Goal: Task Accomplishment & Management: Manage account settings

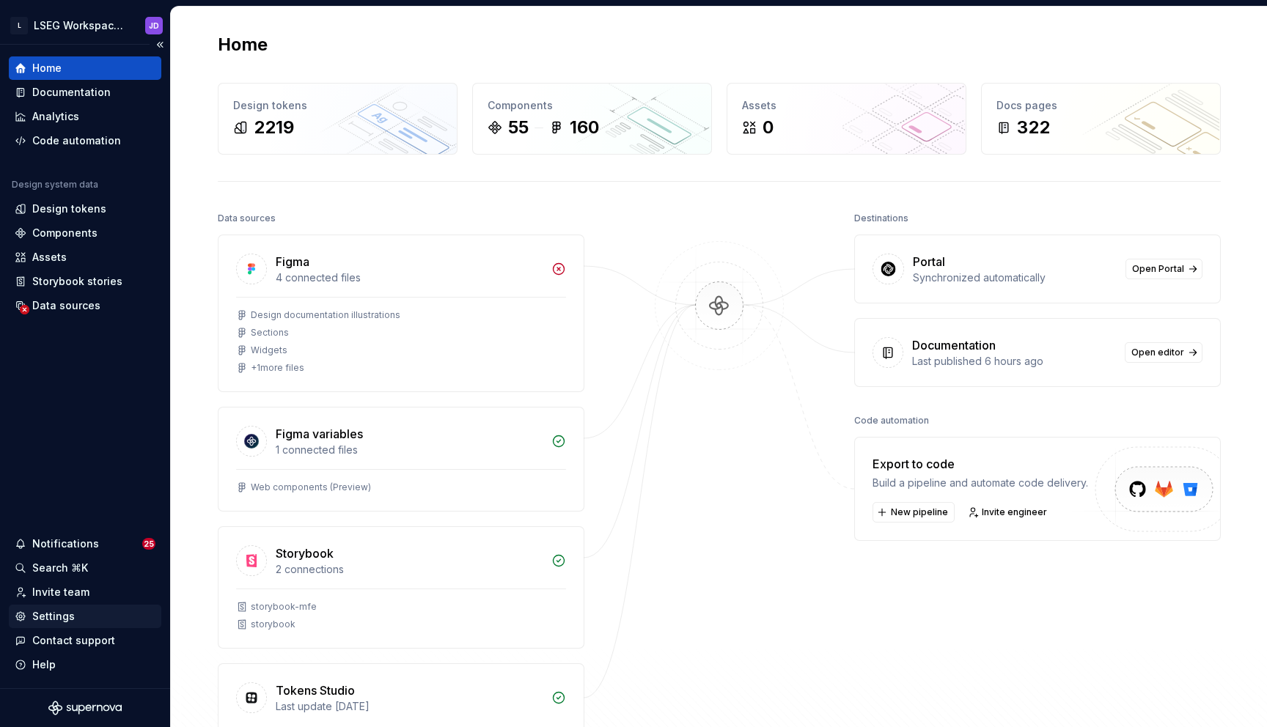
click at [73, 617] on div "Settings" at bounding box center [85, 616] width 141 height 15
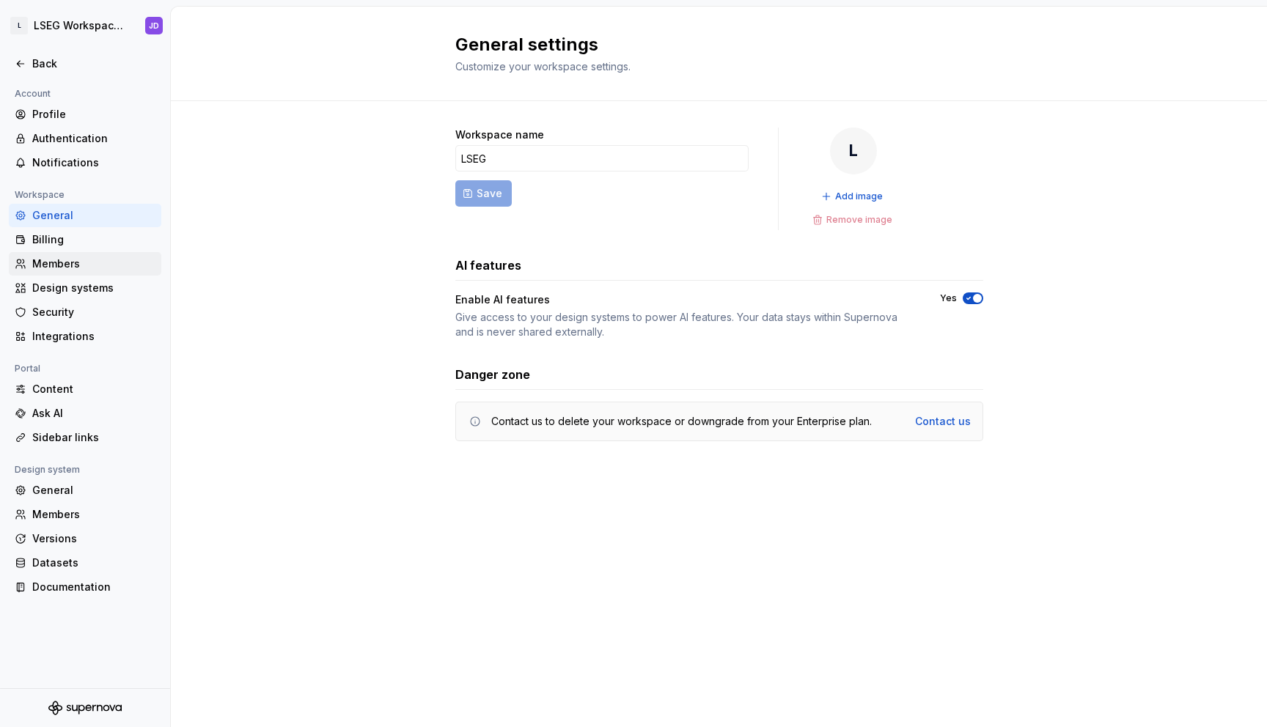
click at [64, 260] on div "Members" at bounding box center [93, 264] width 123 height 15
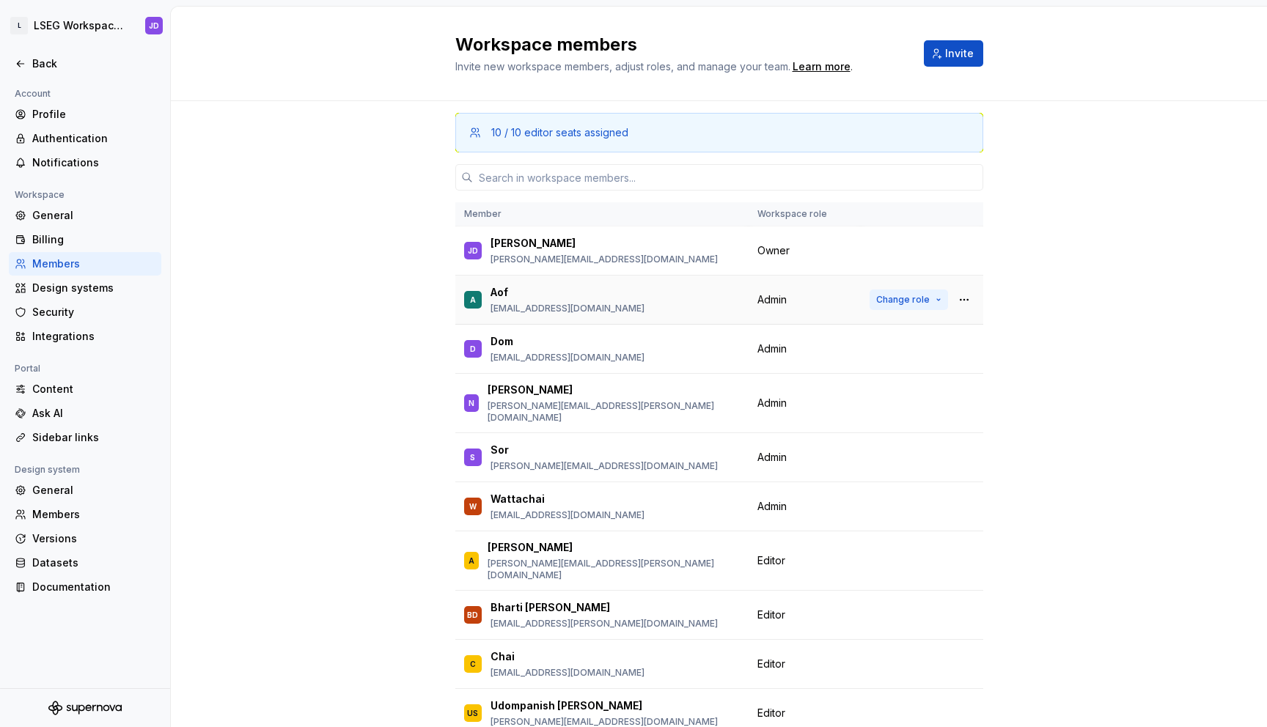
click at [903, 299] on span "Change role" at bounding box center [903, 300] width 54 height 12
click at [1131, 367] on div "10 / 10 editor seats assigned Member Workspace role JD James Davis james.davis2…" at bounding box center [719, 461] width 1096 height 721
click at [889, 501] on span "Change role" at bounding box center [903, 507] width 54 height 12
click at [1062, 393] on div "10 / 10 editor seats assigned Member Workspace role JD James Davis james.davis2…" at bounding box center [719, 461] width 1096 height 721
click at [900, 309] on button "Change role" at bounding box center [909, 300] width 78 height 21
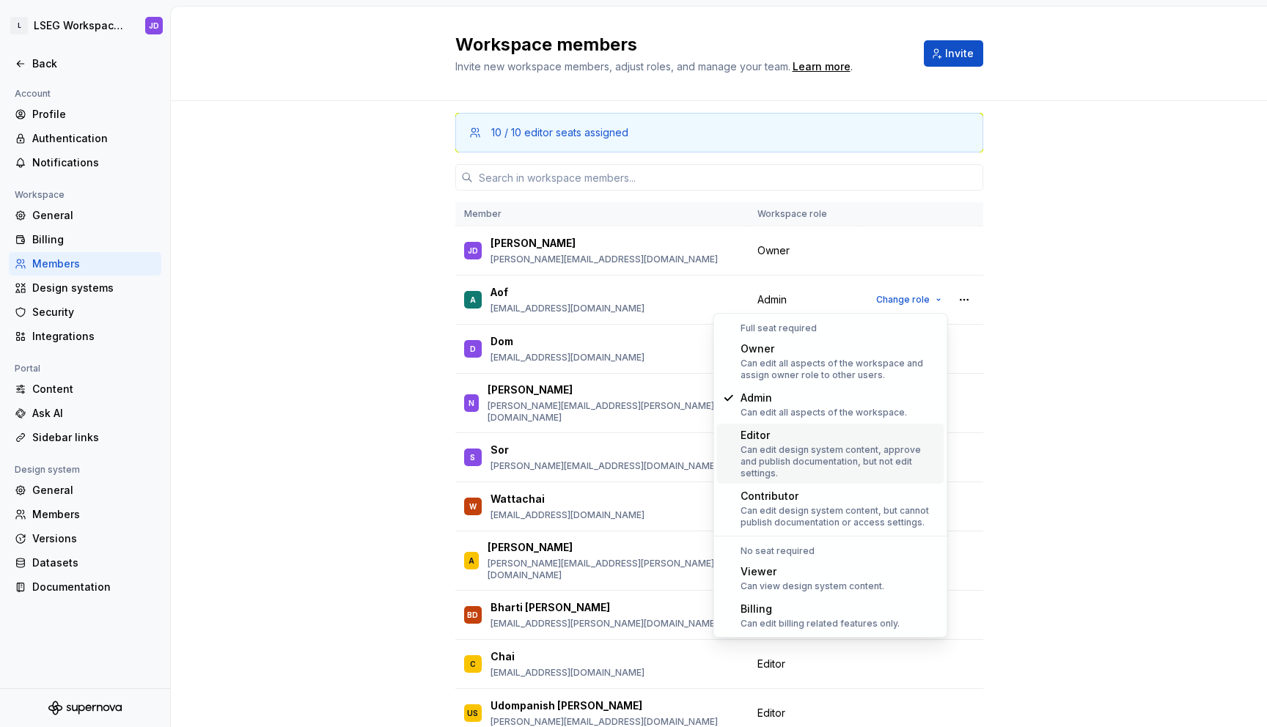
click at [834, 463] on div "Can edit design system content, approve and publish documentation, but not edit…" at bounding box center [840, 461] width 198 height 35
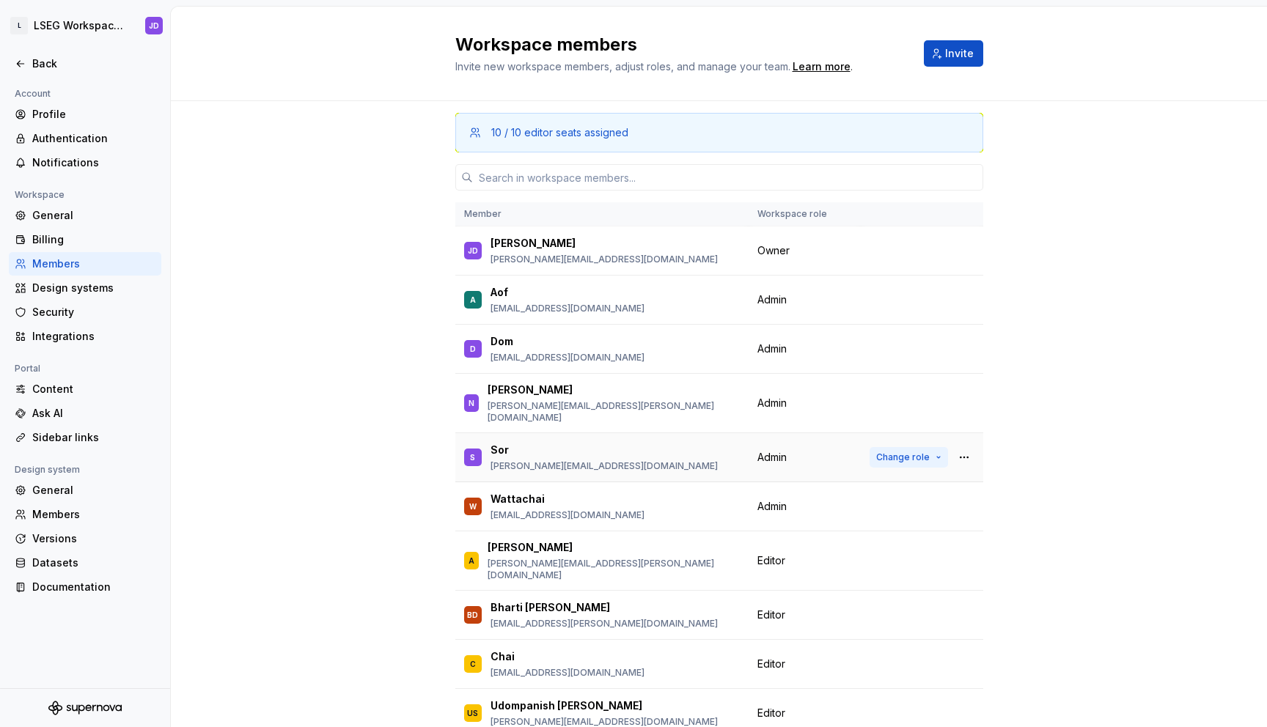
click at [881, 452] on span "Change role" at bounding box center [903, 458] width 54 height 12
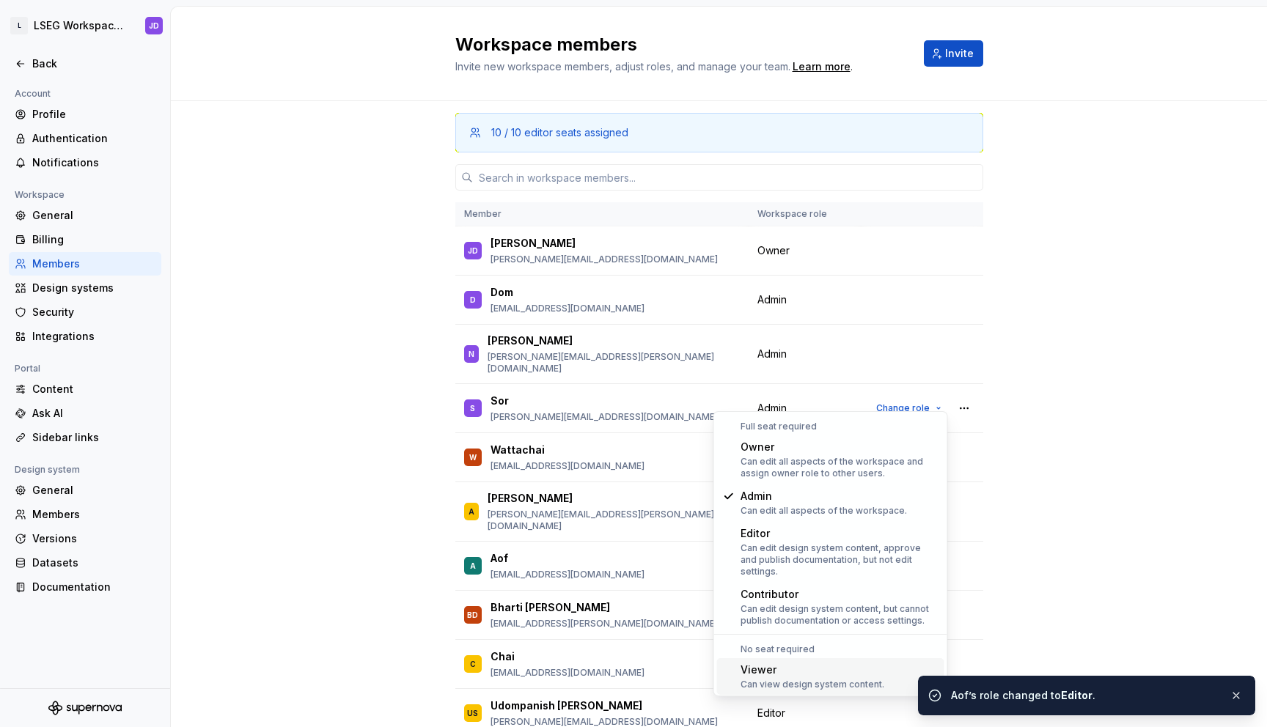
click at [799, 679] on div "Can view design system content." at bounding box center [813, 685] width 144 height 12
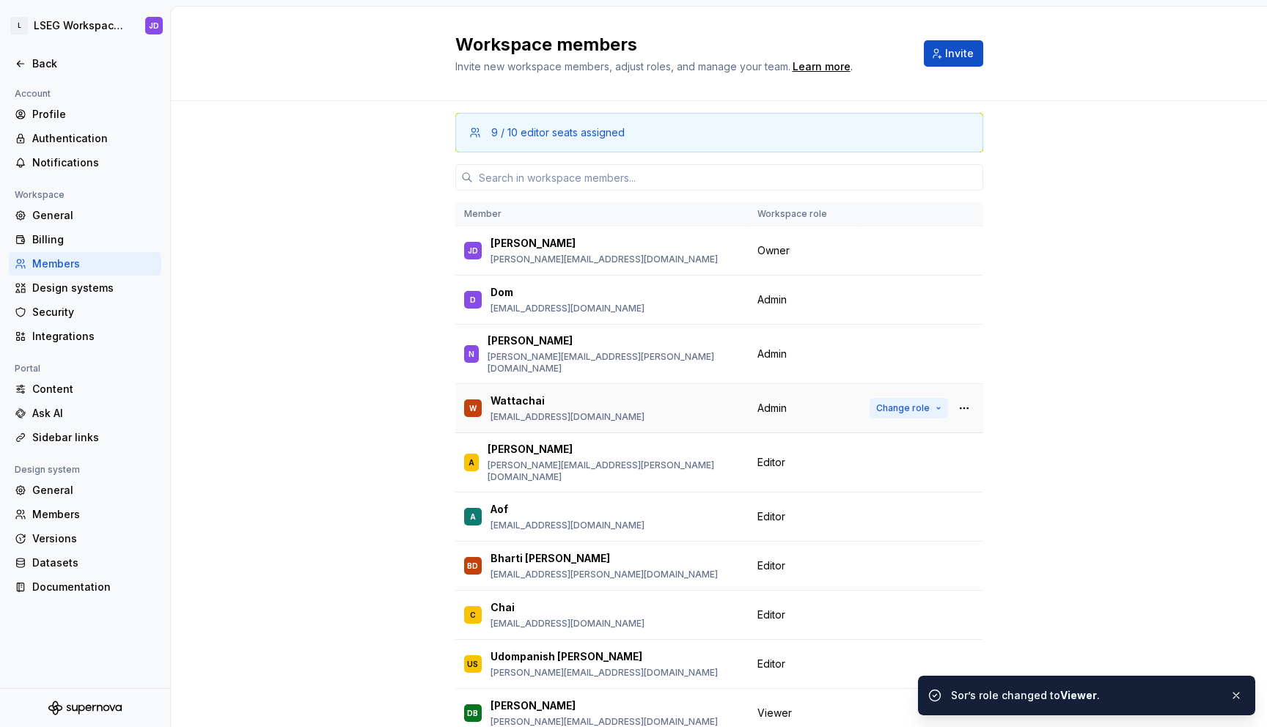
click at [914, 403] on span "Change role" at bounding box center [903, 409] width 54 height 12
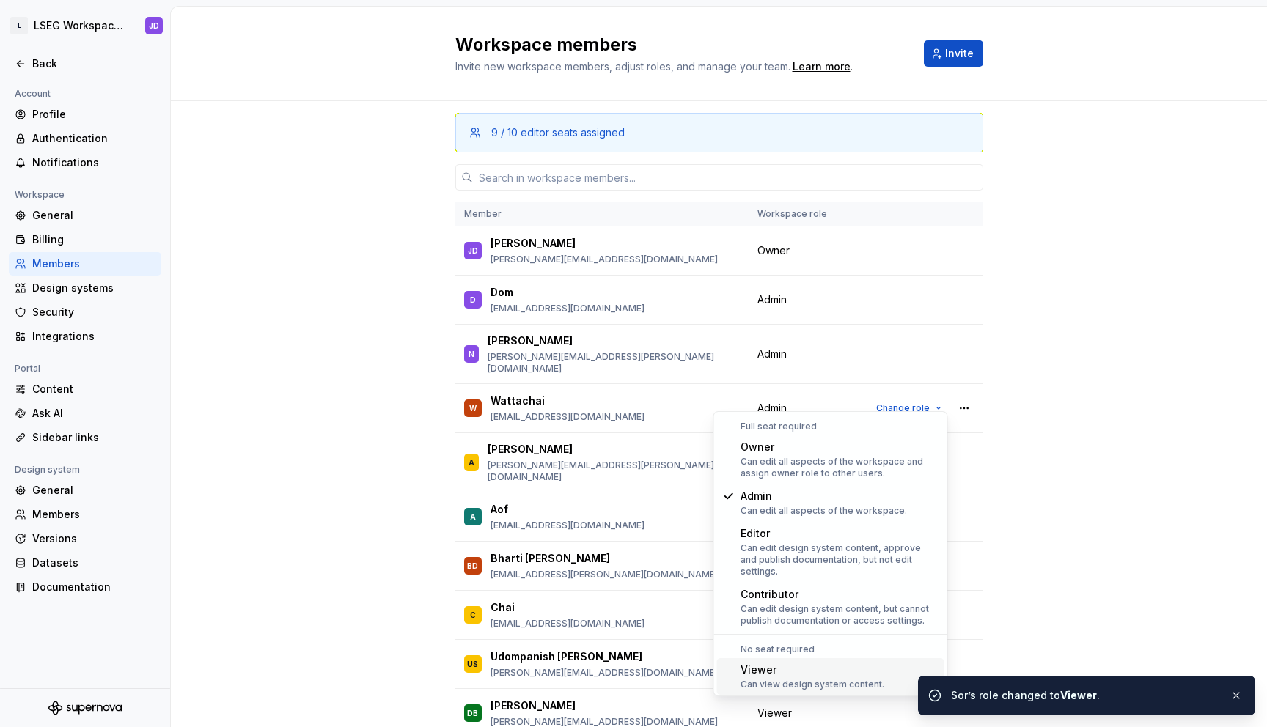
click at [819, 664] on div "Viewer" at bounding box center [813, 670] width 144 height 15
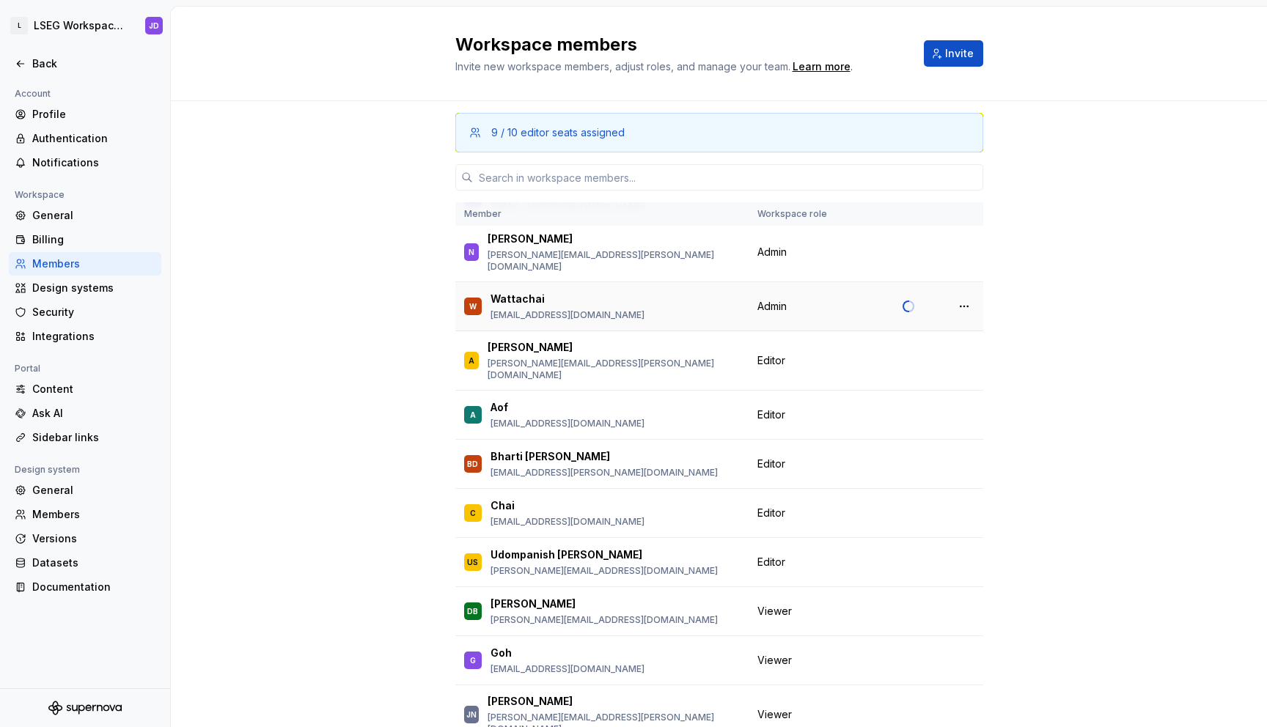
scroll to position [114, 0]
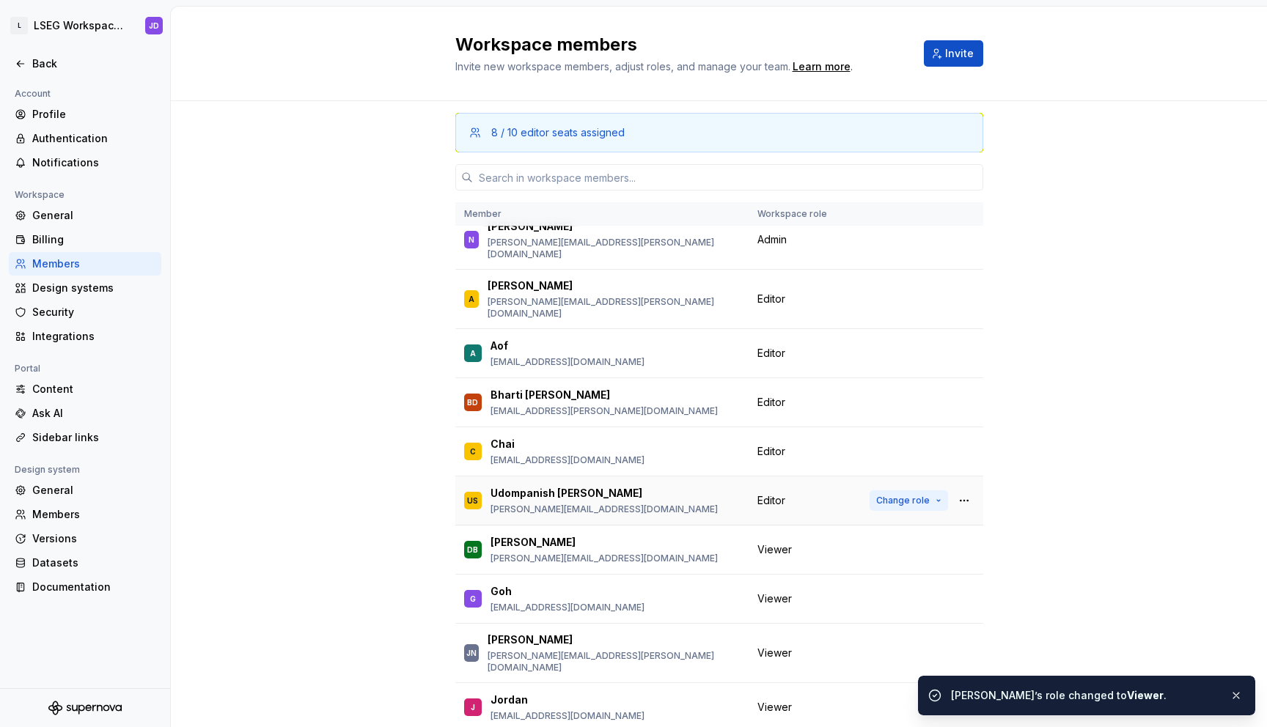
click at [895, 495] on span "Change role" at bounding box center [903, 501] width 54 height 12
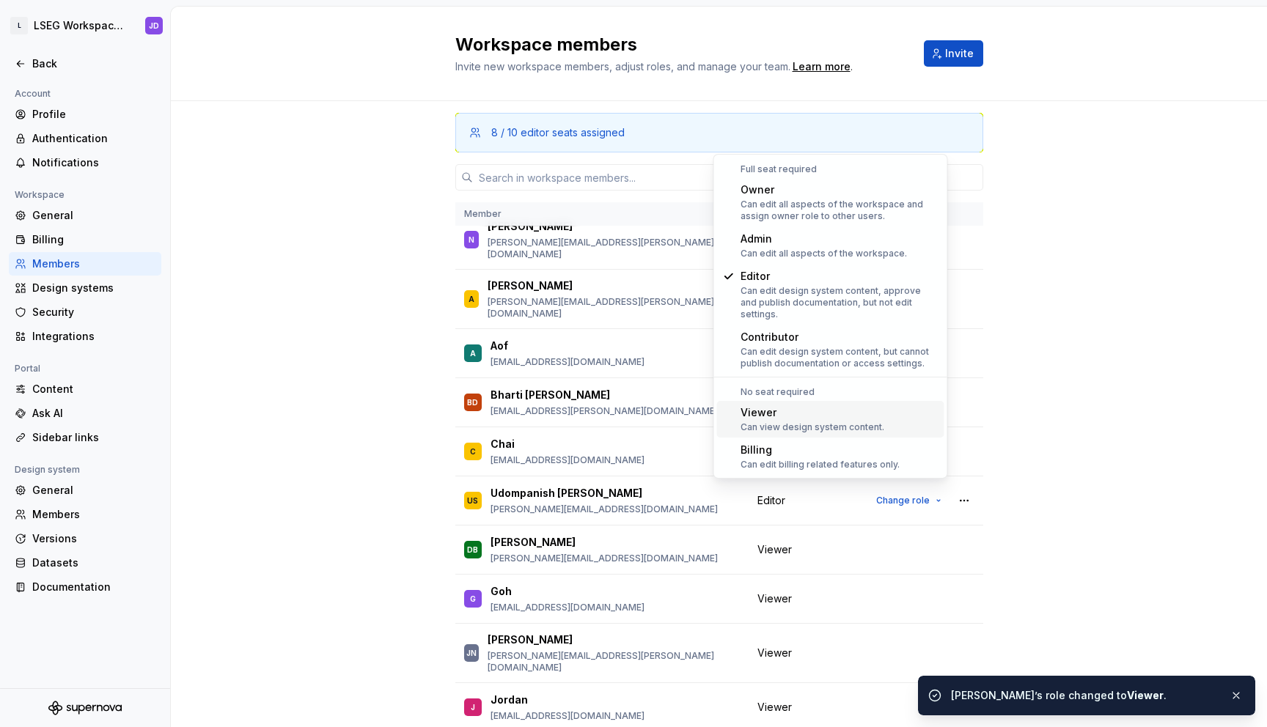
click at [856, 406] on div "Viewer" at bounding box center [813, 413] width 144 height 15
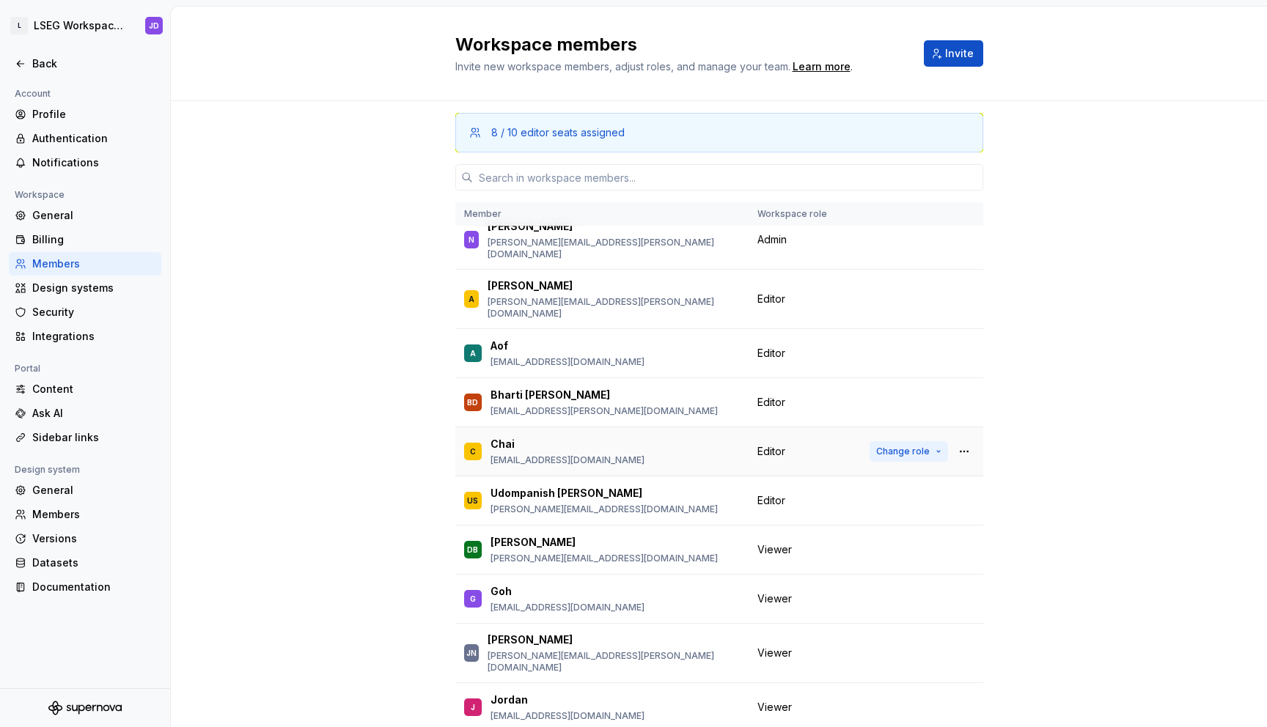
click at [893, 441] on button "Change role" at bounding box center [909, 451] width 78 height 21
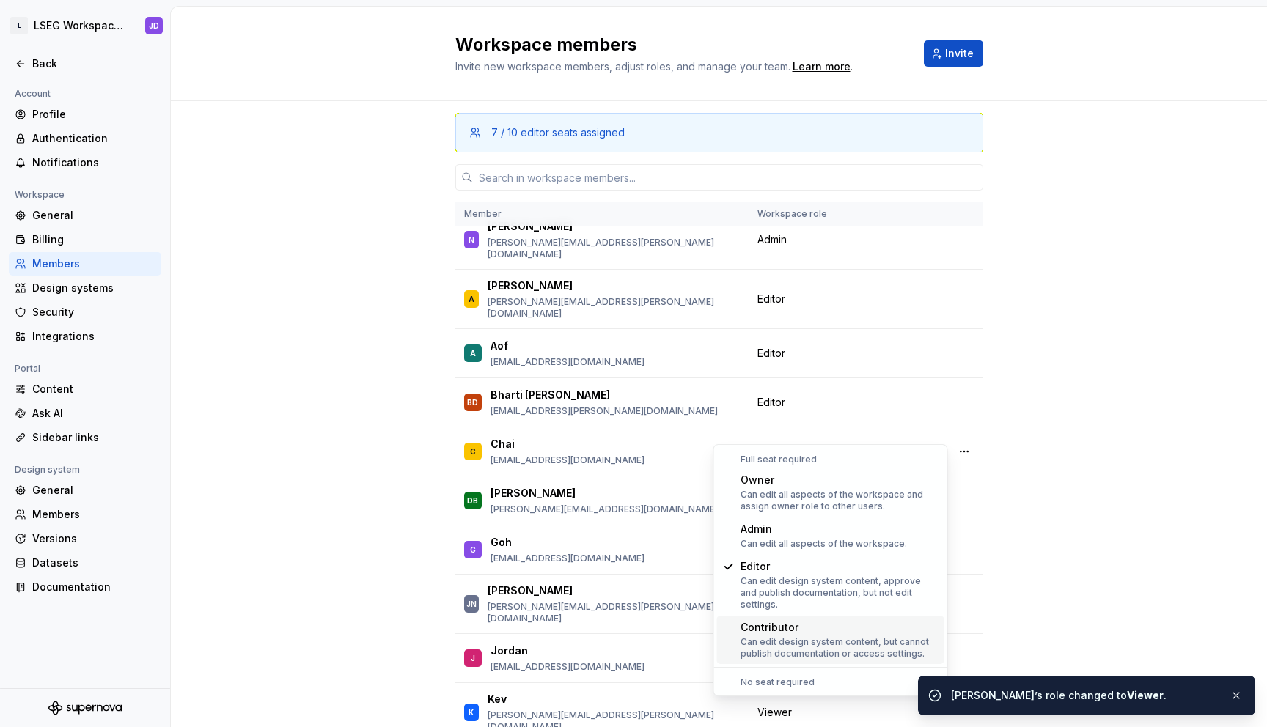
scroll to position [42, 0]
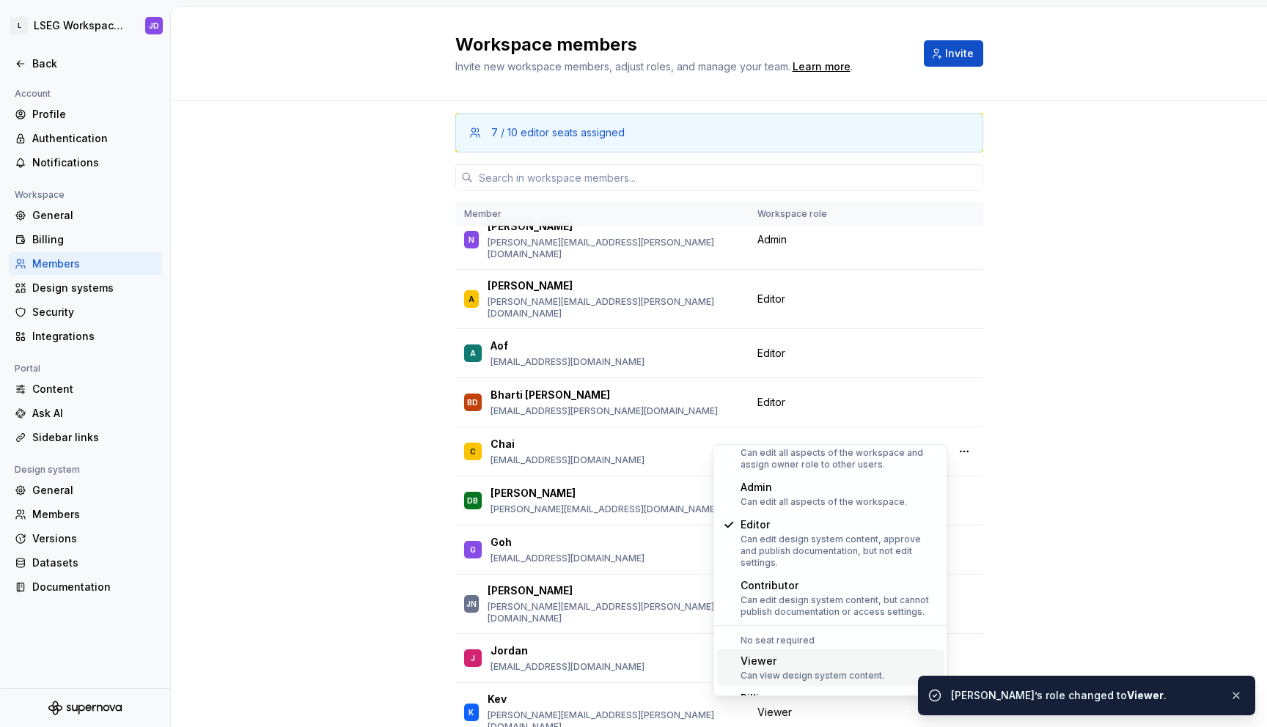
click at [790, 654] on div "Viewer" at bounding box center [813, 661] width 144 height 15
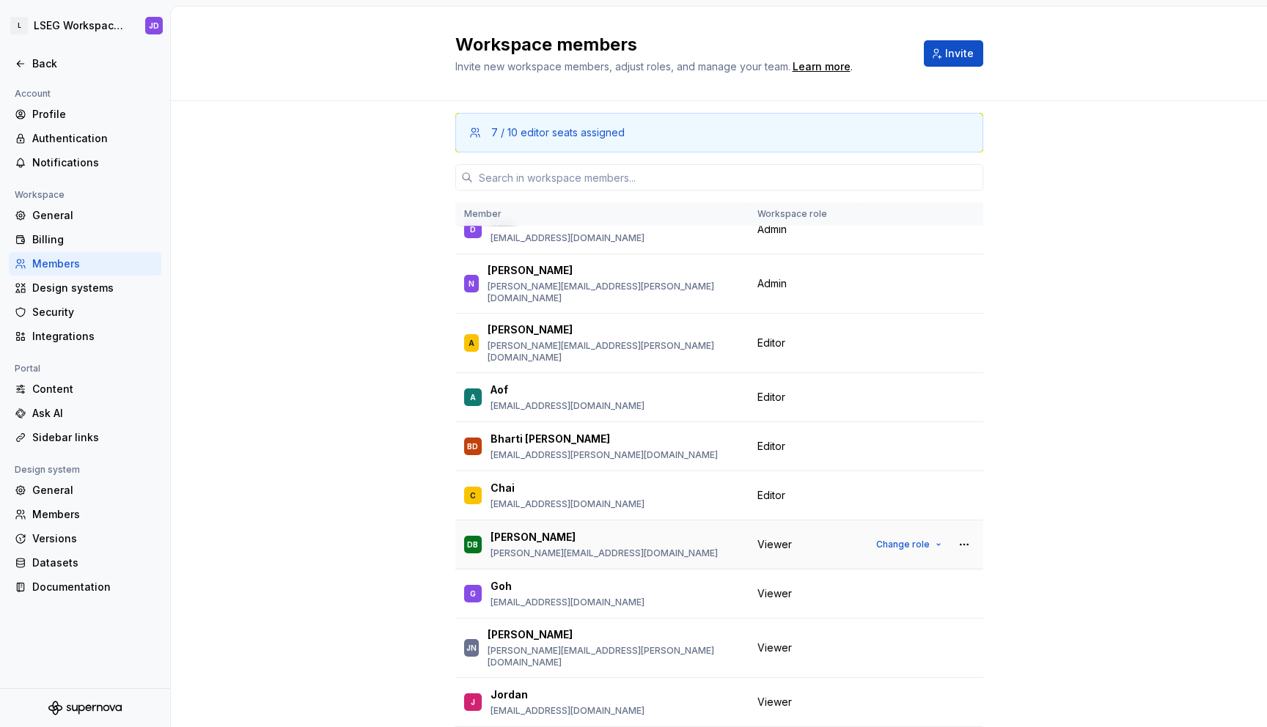
scroll to position [31, 0]
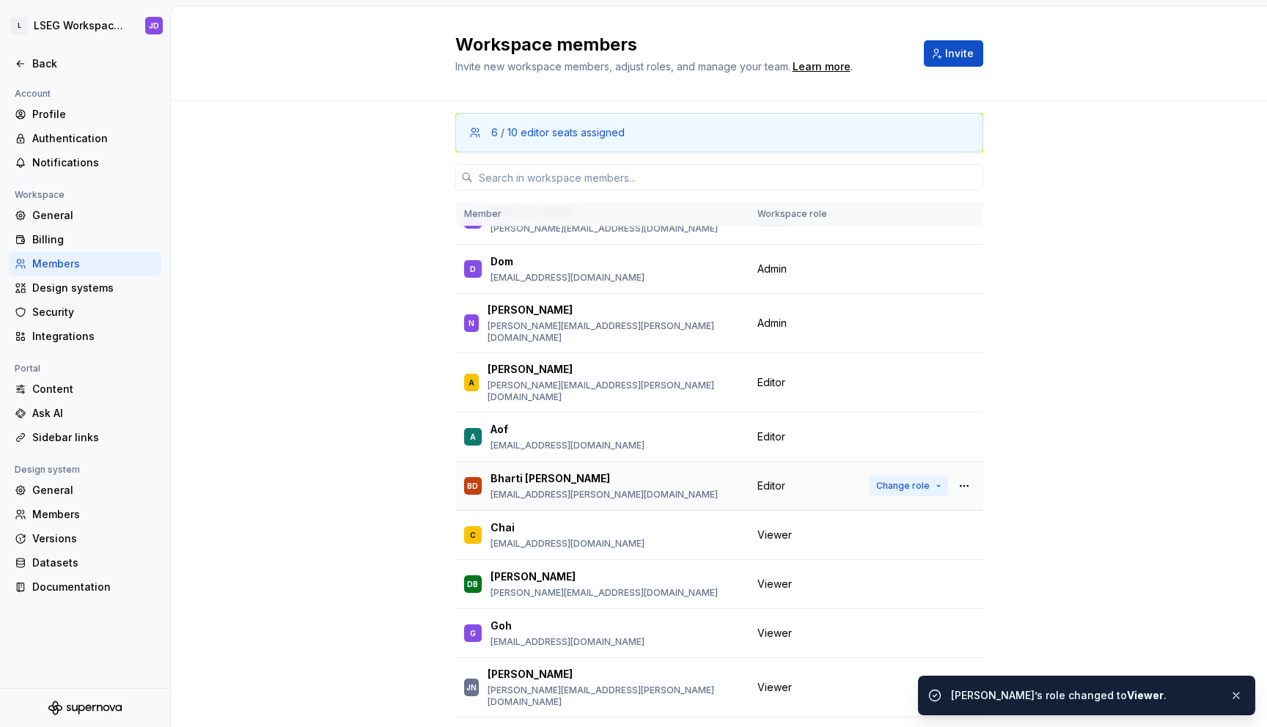
click at [888, 480] on span "Change role" at bounding box center [903, 486] width 54 height 12
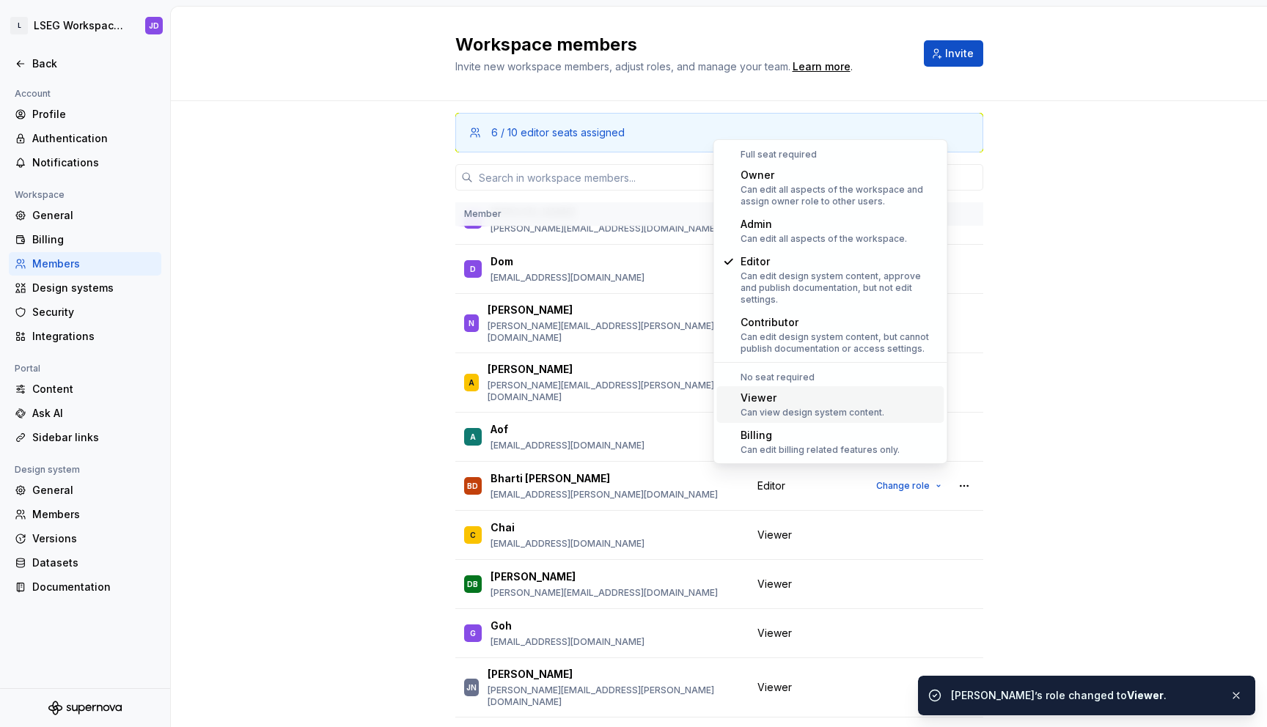
click at [859, 407] on div "Can view design system content." at bounding box center [813, 413] width 144 height 12
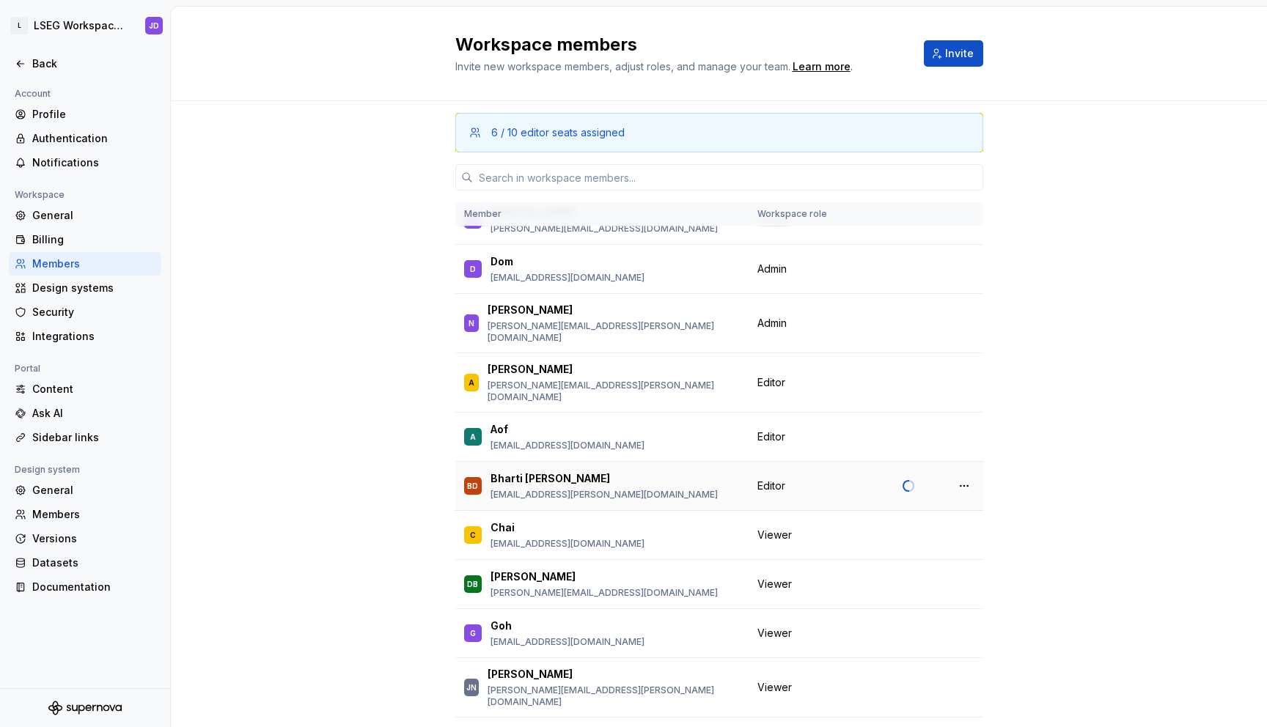
scroll to position [0, 0]
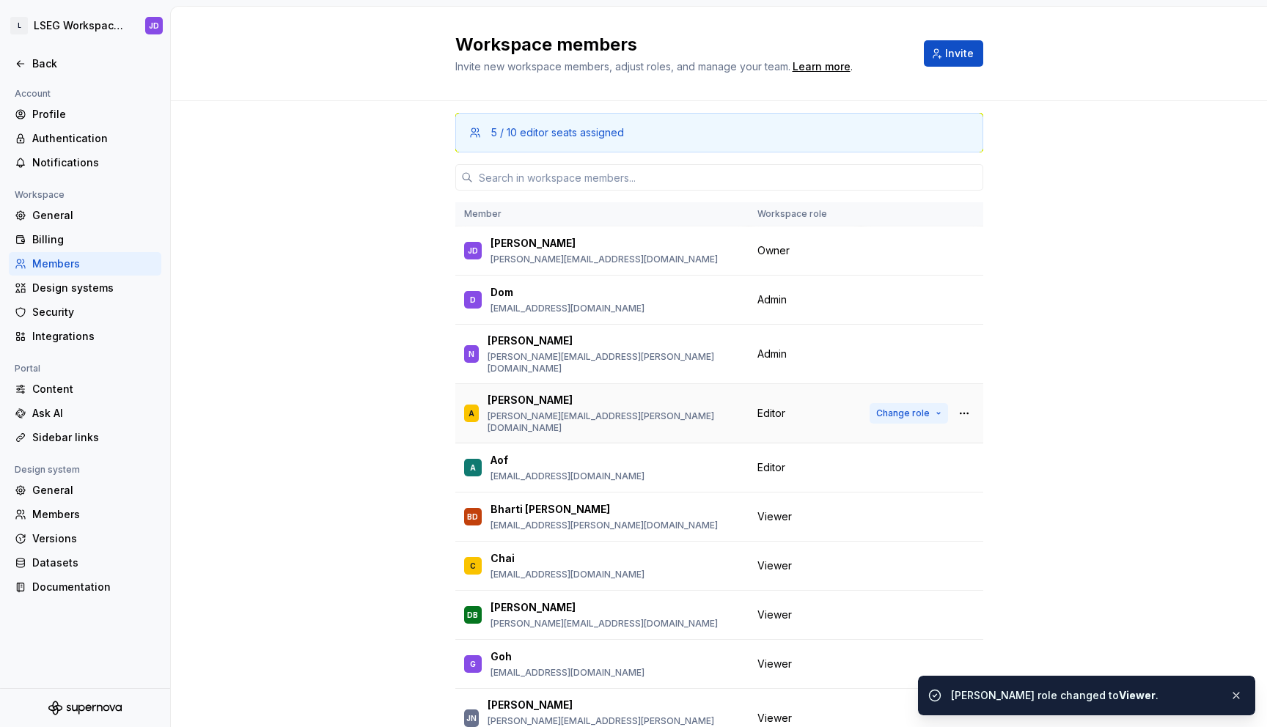
click at [888, 408] on span "Change role" at bounding box center [903, 414] width 54 height 12
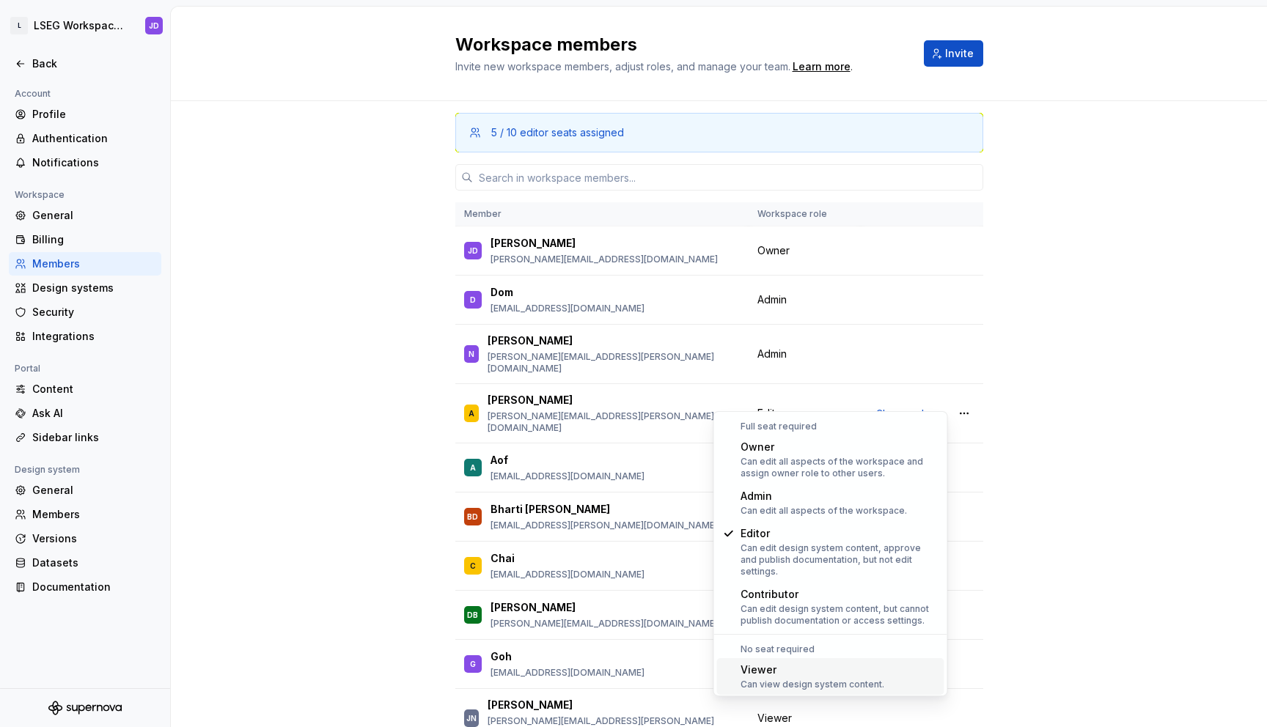
click at [788, 663] on div "Viewer" at bounding box center [813, 670] width 144 height 15
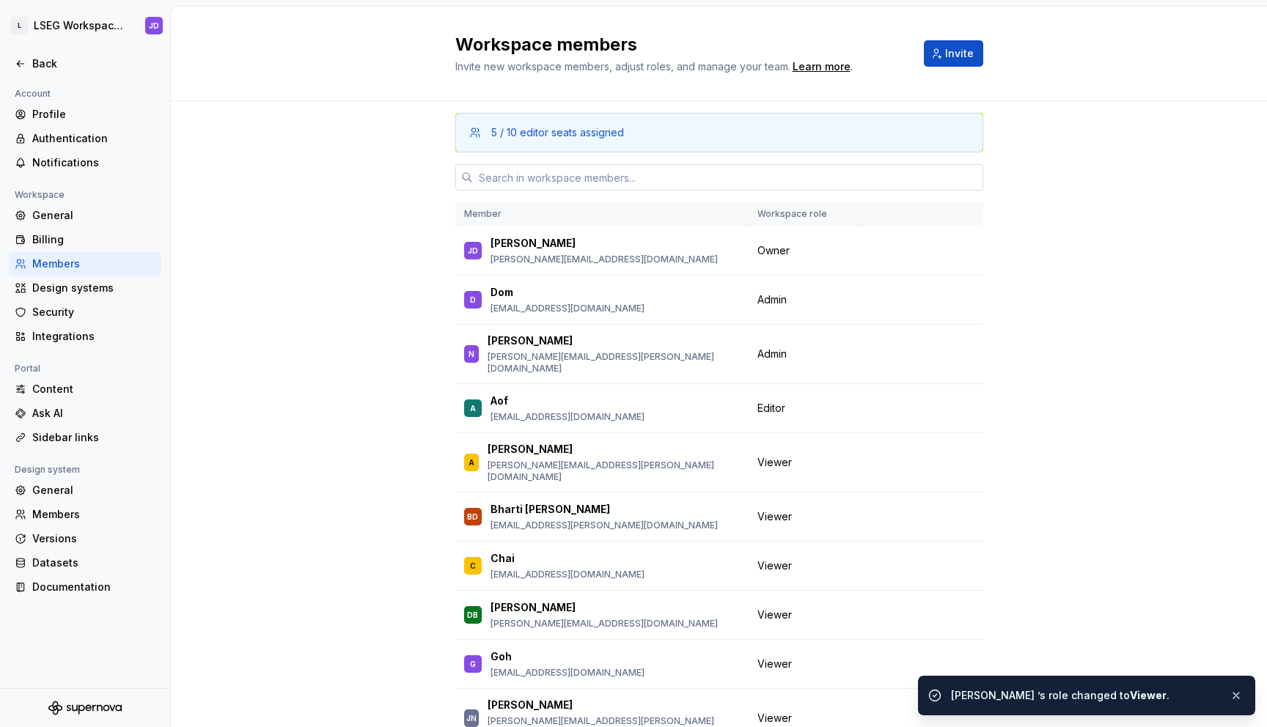
click at [659, 177] on input "text" at bounding box center [728, 177] width 510 height 26
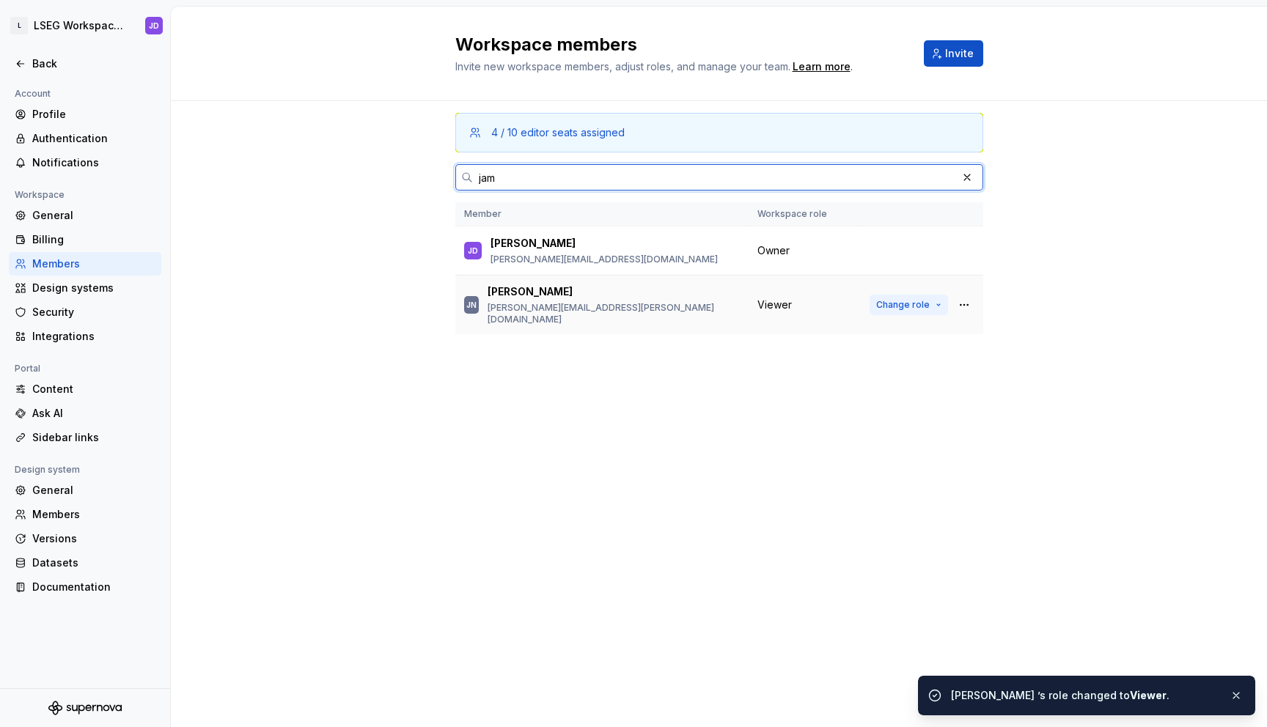
type input "jam"
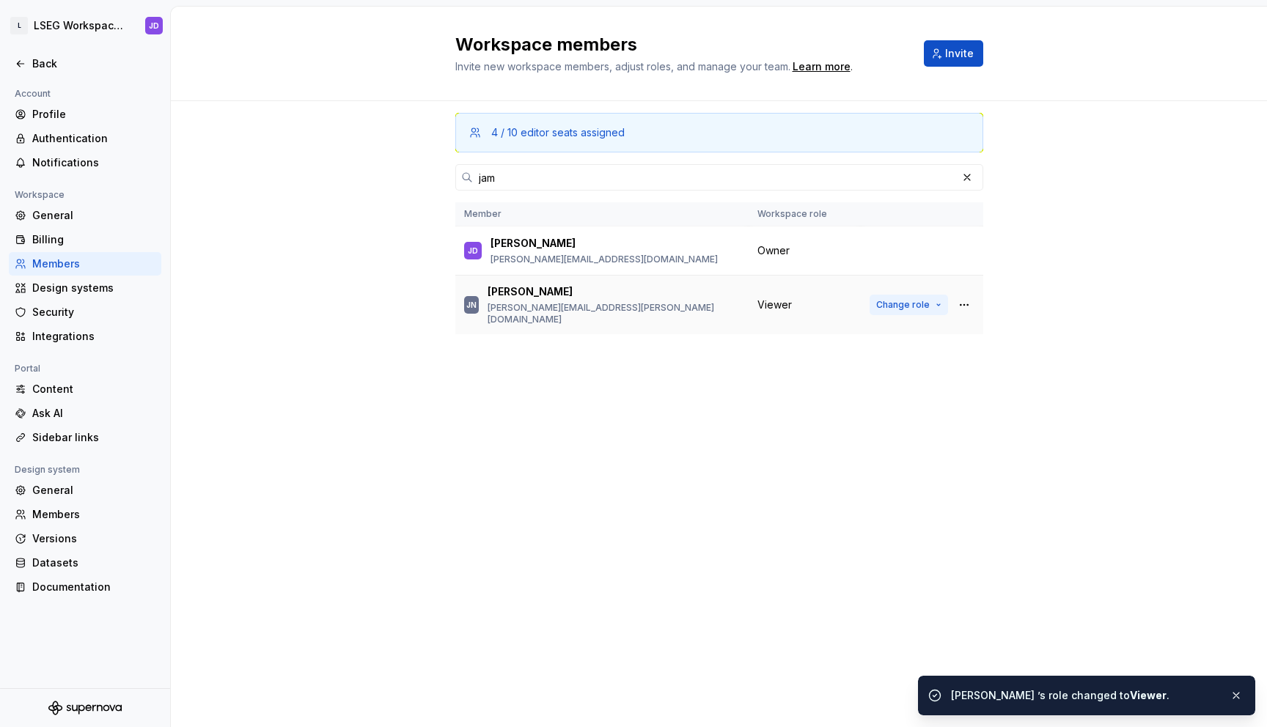
click at [900, 304] on span "Change role" at bounding box center [903, 305] width 54 height 12
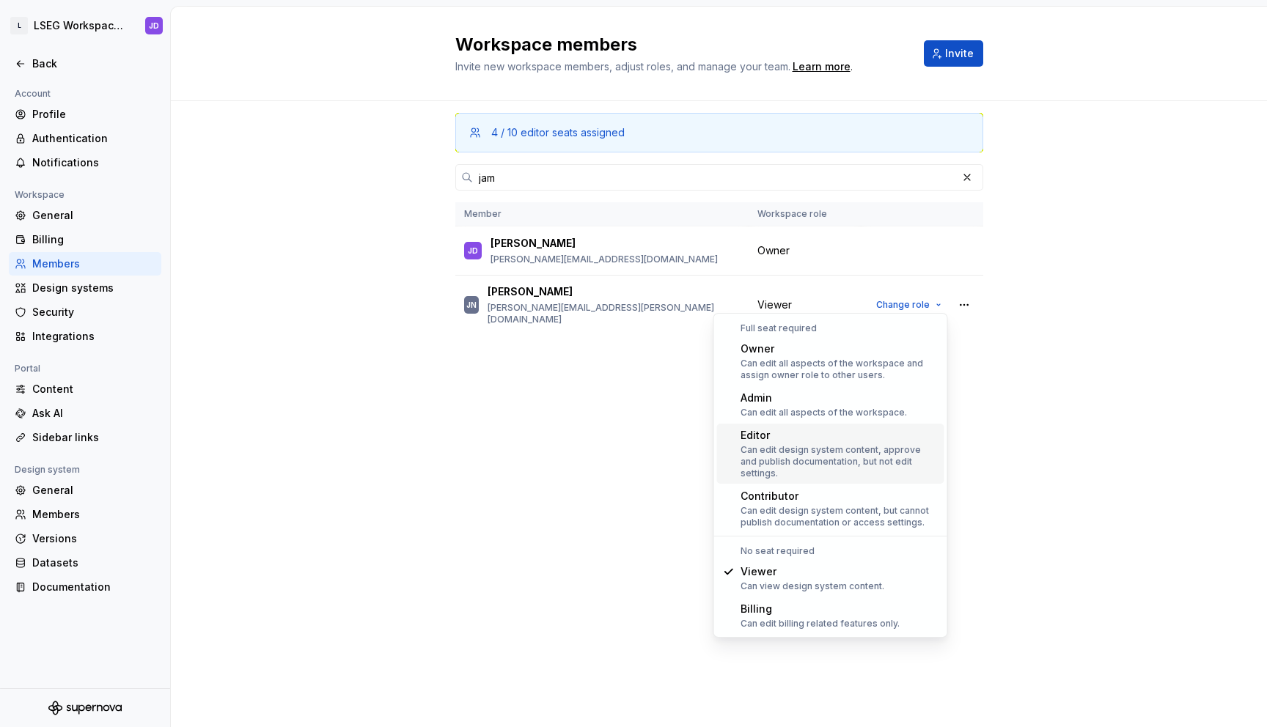
click at [817, 447] on div "Can edit design system content, approve and publish documentation, but not edit…" at bounding box center [840, 461] width 198 height 35
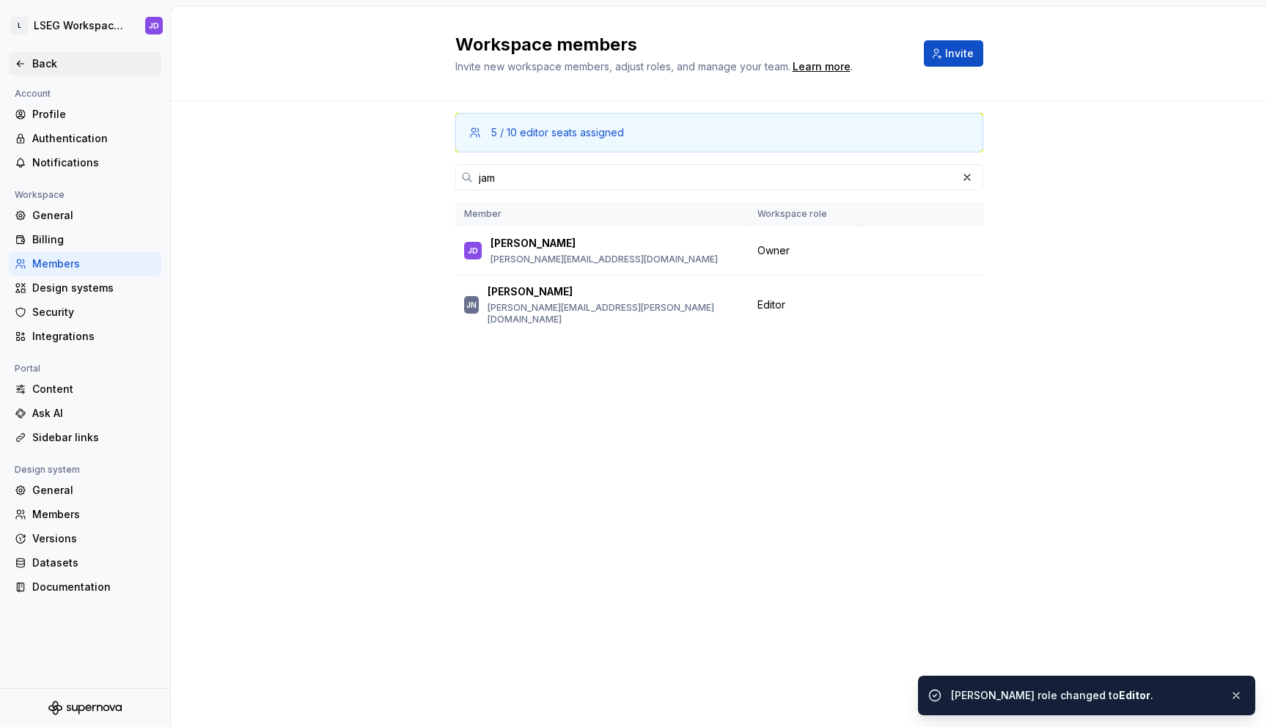
click at [36, 61] on div "Back" at bounding box center [93, 63] width 123 height 15
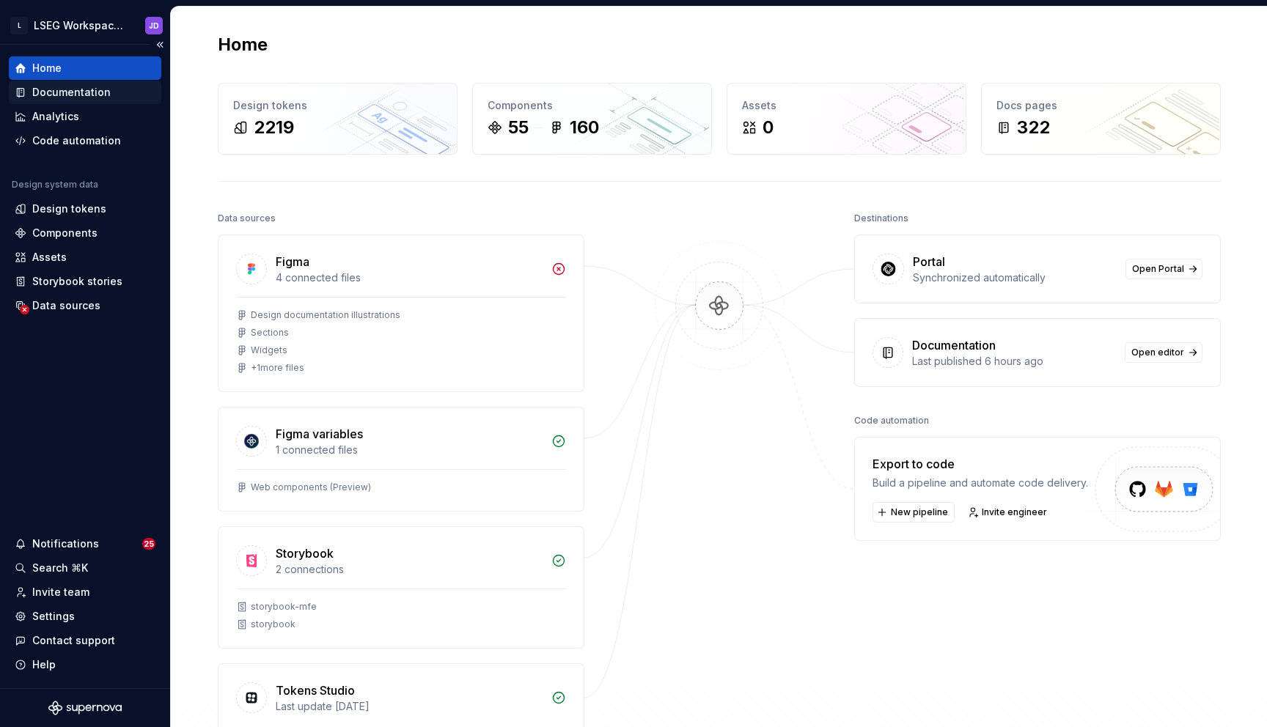
click at [87, 93] on div "Documentation" at bounding box center [71, 92] width 78 height 15
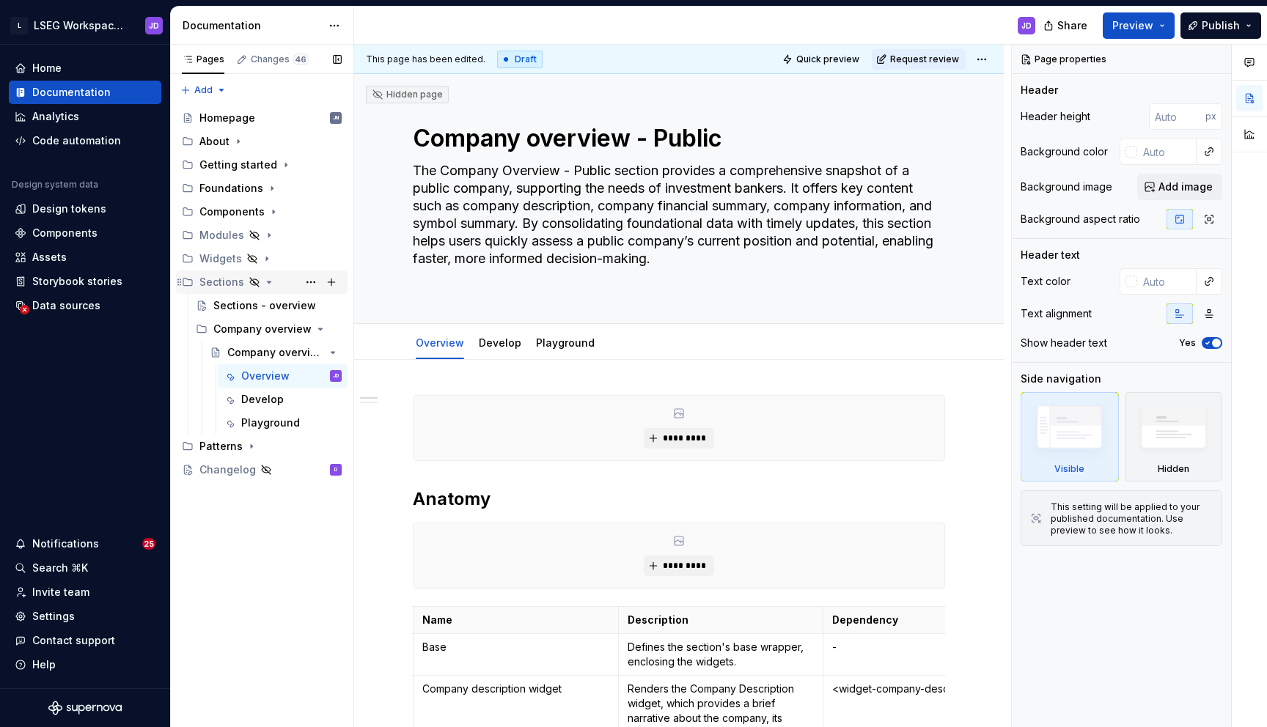
click at [268, 280] on icon "Page tree" at bounding box center [269, 282] width 12 height 12
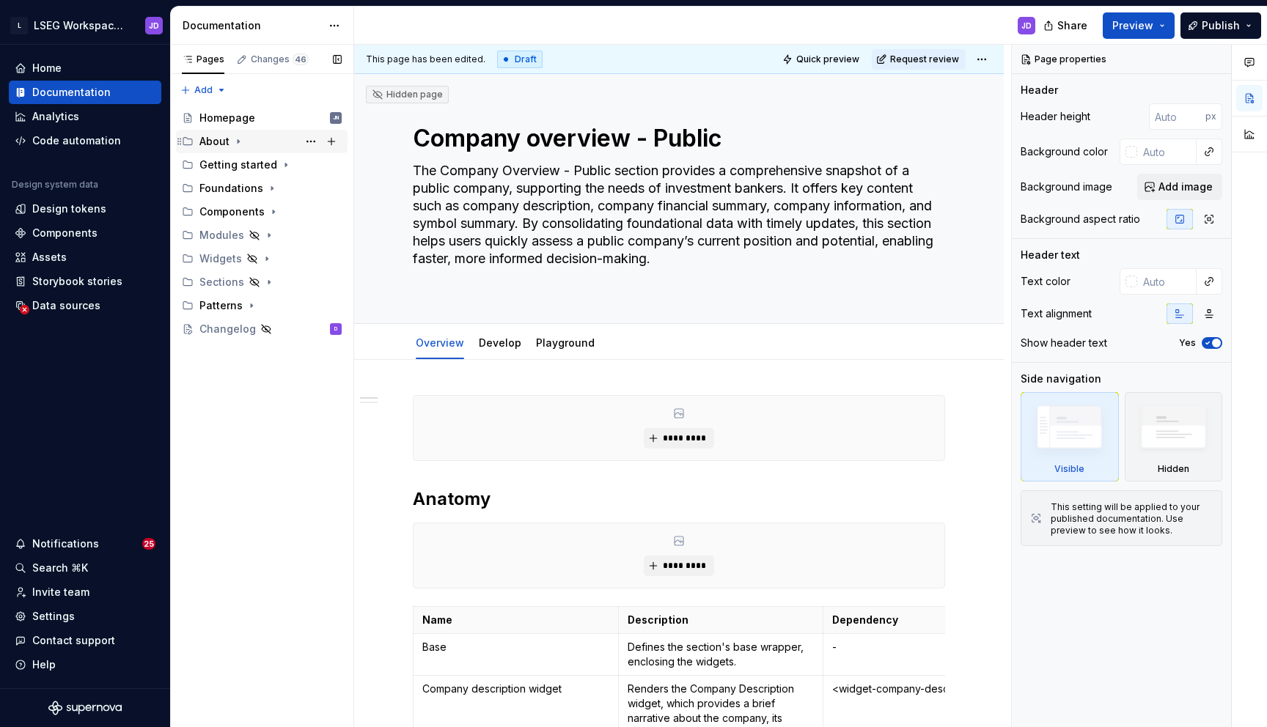
click at [238, 143] on icon "Page tree" at bounding box center [238, 142] width 12 height 12
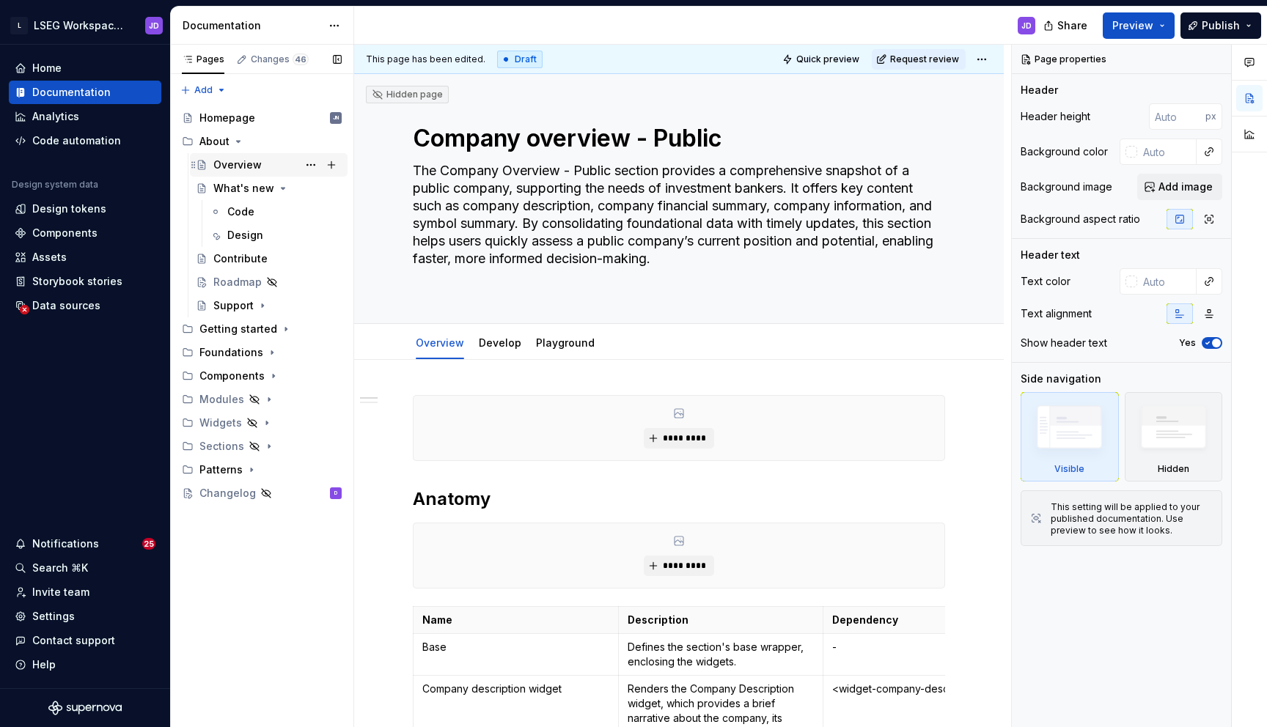
click at [241, 171] on div "Overview" at bounding box center [237, 165] width 48 height 15
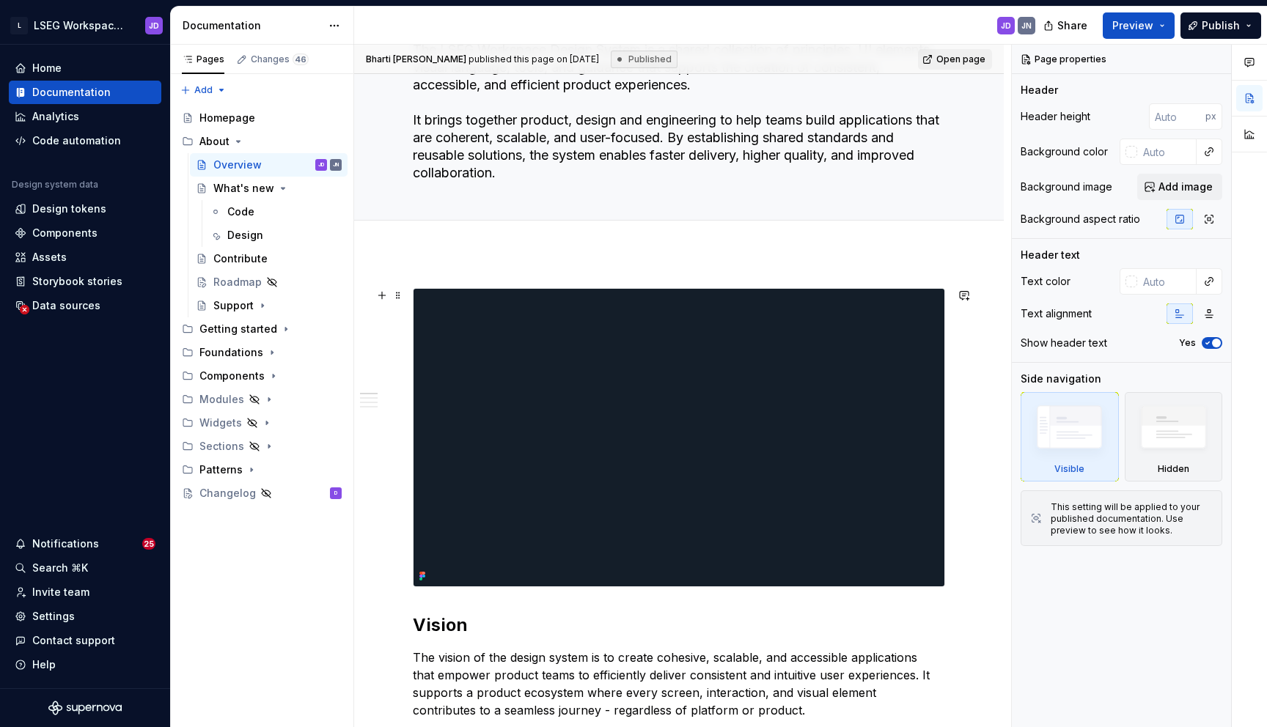
scroll to position [150, 0]
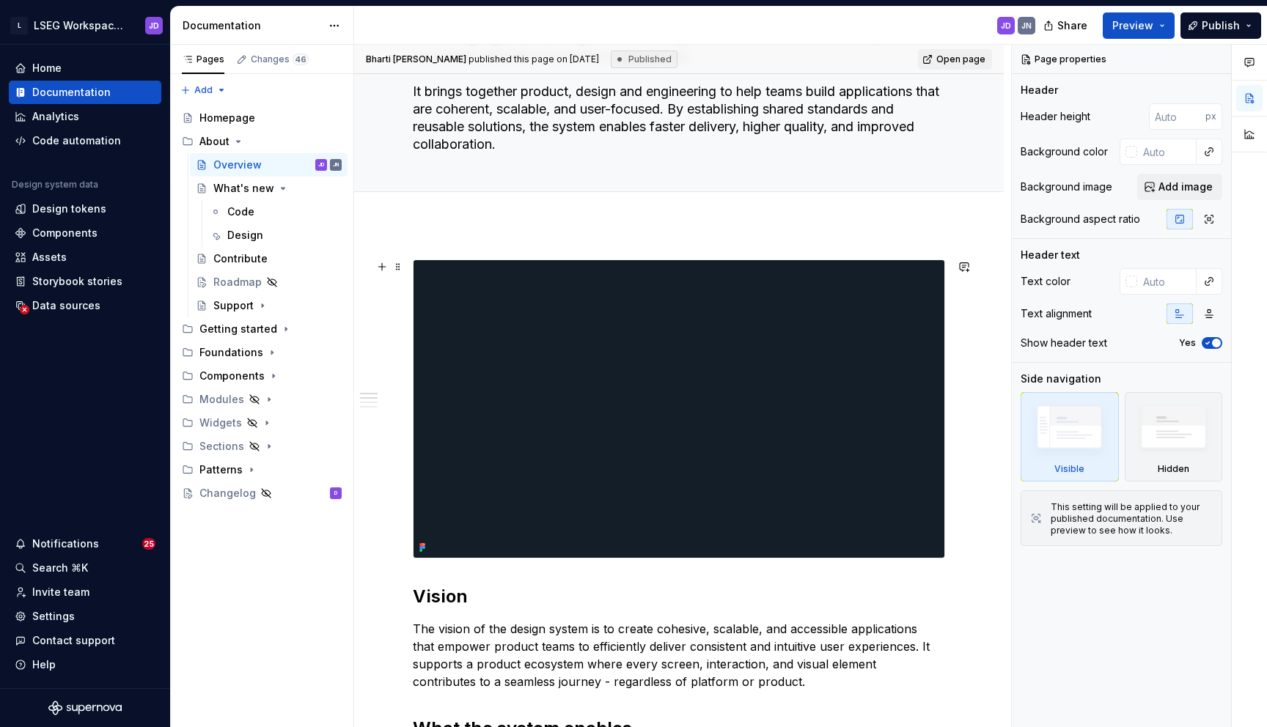
click at [532, 327] on img at bounding box center [679, 409] width 531 height 298
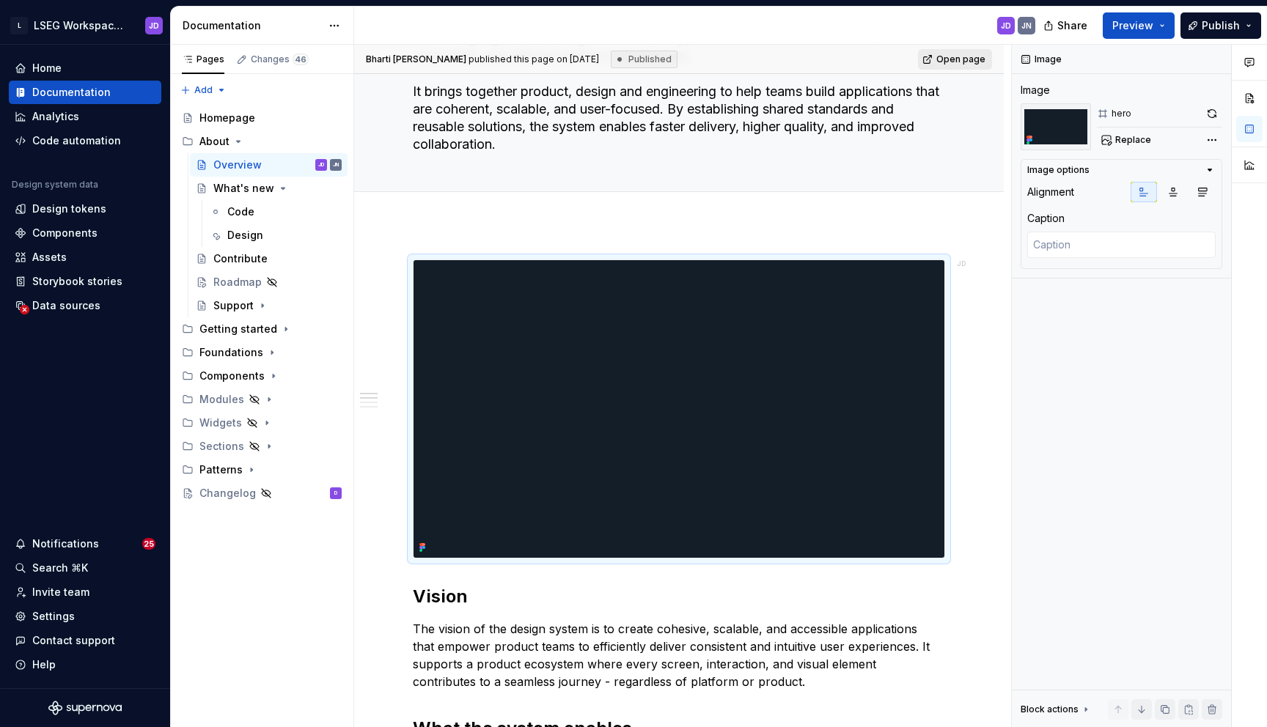
click at [968, 57] on span "Open page" at bounding box center [960, 60] width 49 height 12
click at [232, 119] on div "Homepage" at bounding box center [227, 118] width 56 height 15
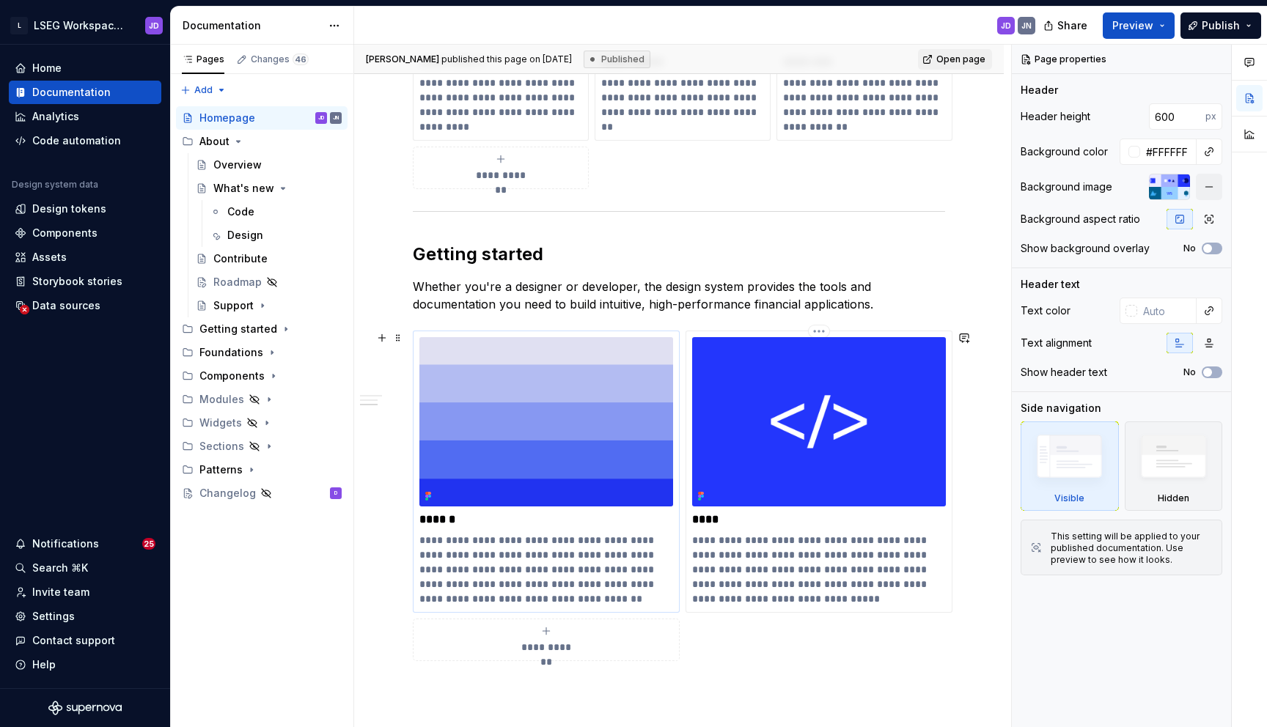
scroll to position [1098, 0]
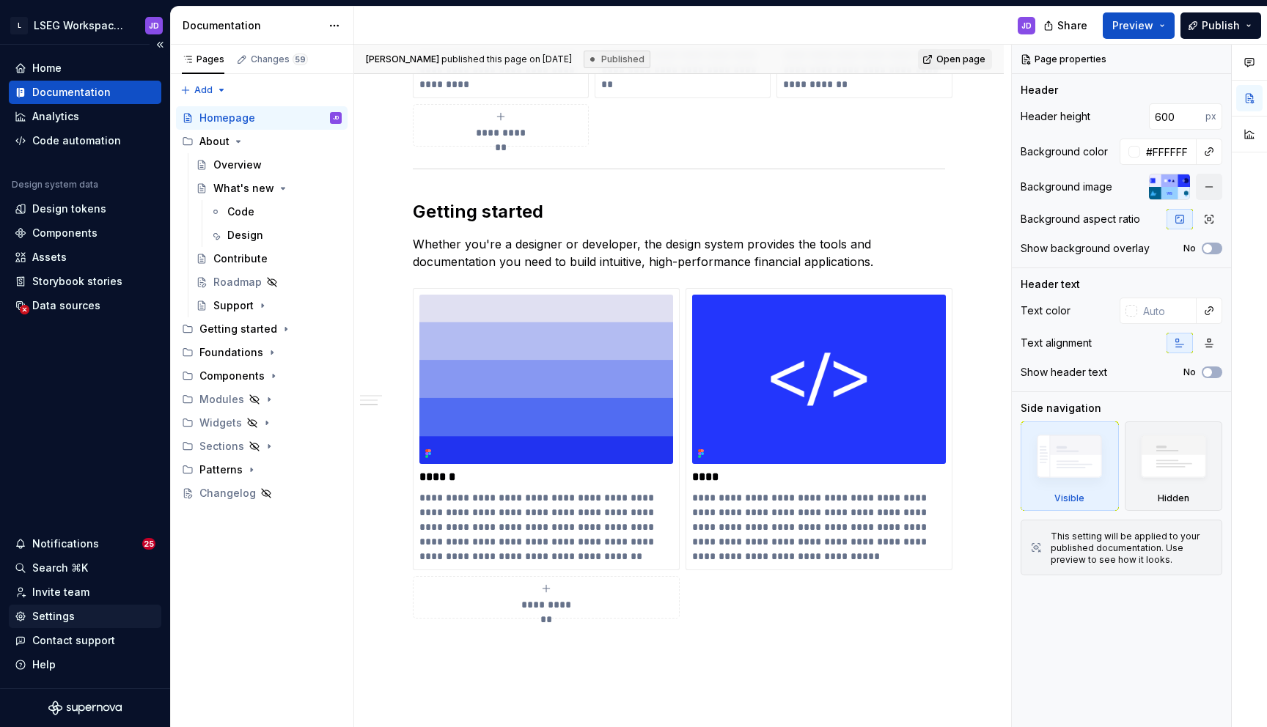
click at [65, 614] on div "Settings" at bounding box center [53, 616] width 43 height 15
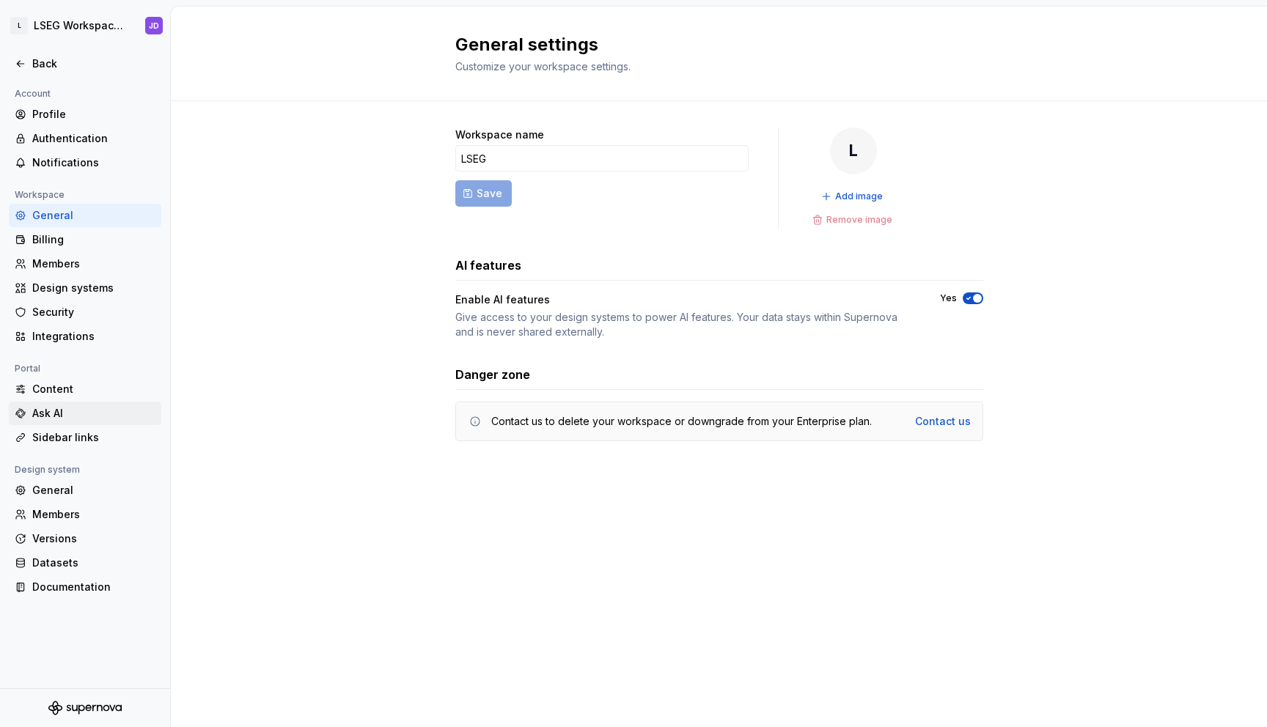
click at [49, 417] on div "Ask AI" at bounding box center [93, 413] width 123 height 15
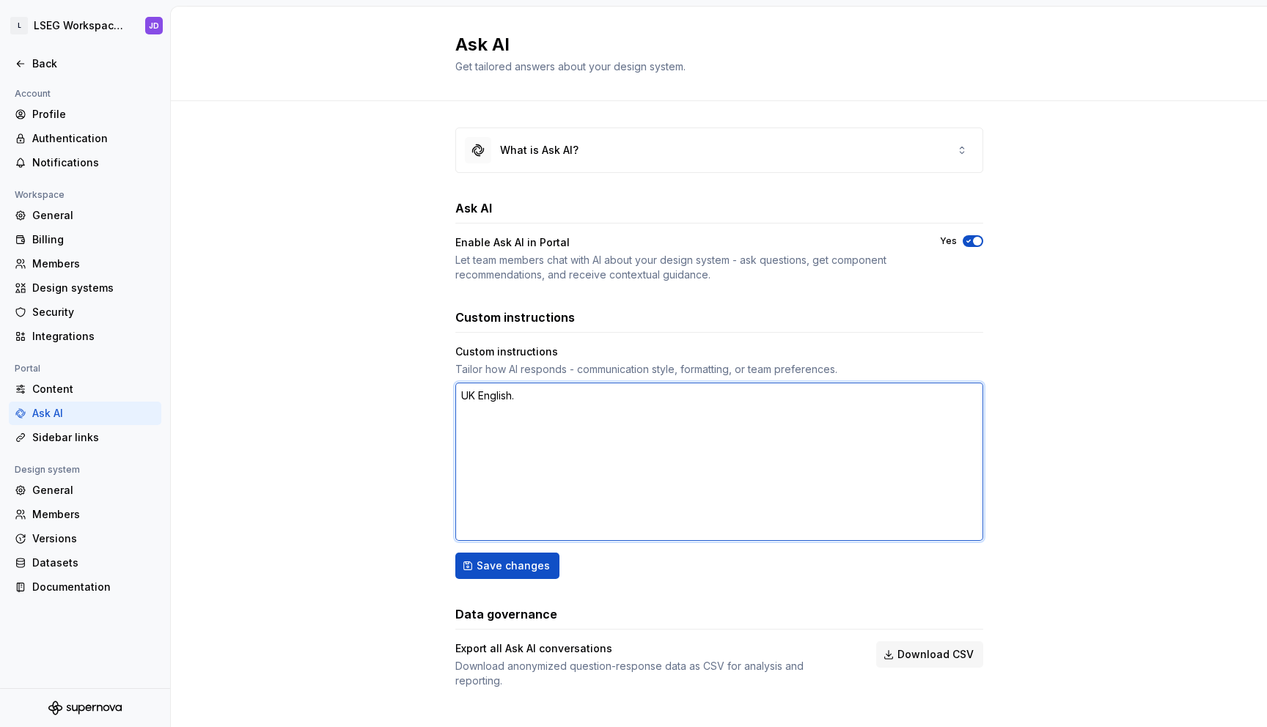
click at [602, 459] on textarea "UK English." at bounding box center [719, 462] width 528 height 158
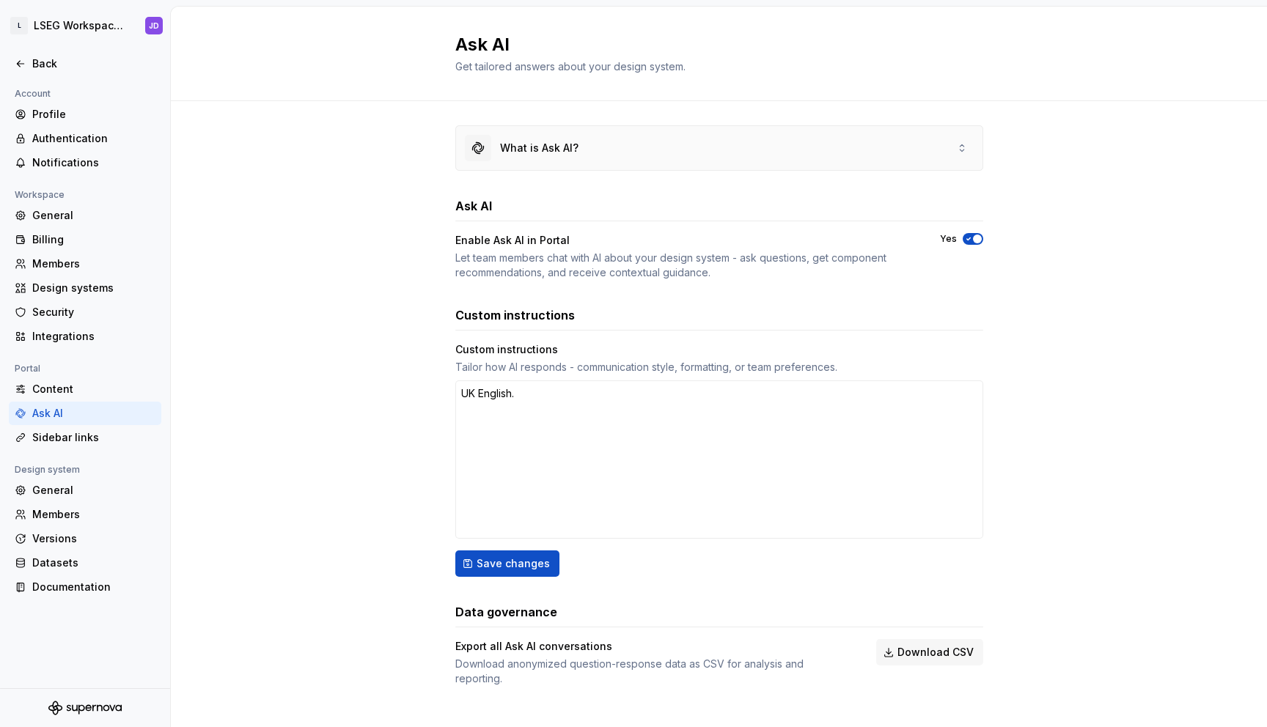
click at [550, 141] on div "What is Ask AI?" at bounding box center [539, 148] width 78 height 15
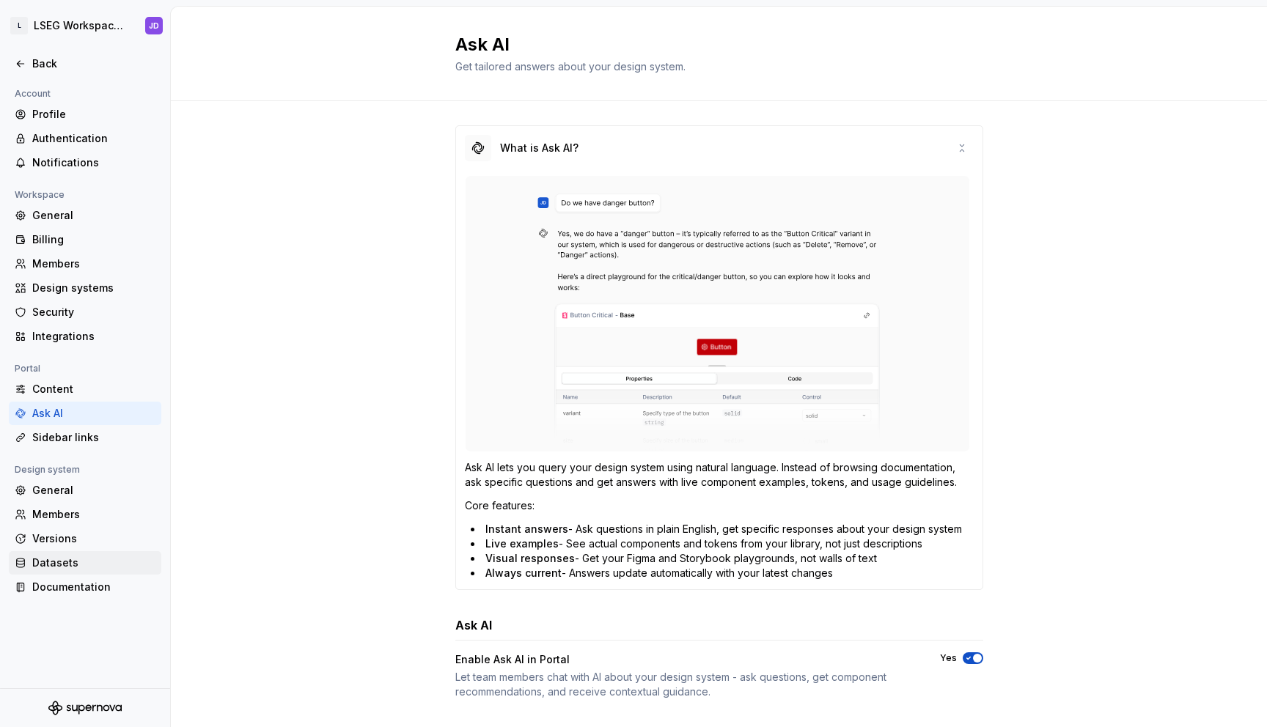
click at [69, 562] on div "Datasets" at bounding box center [93, 563] width 123 height 15
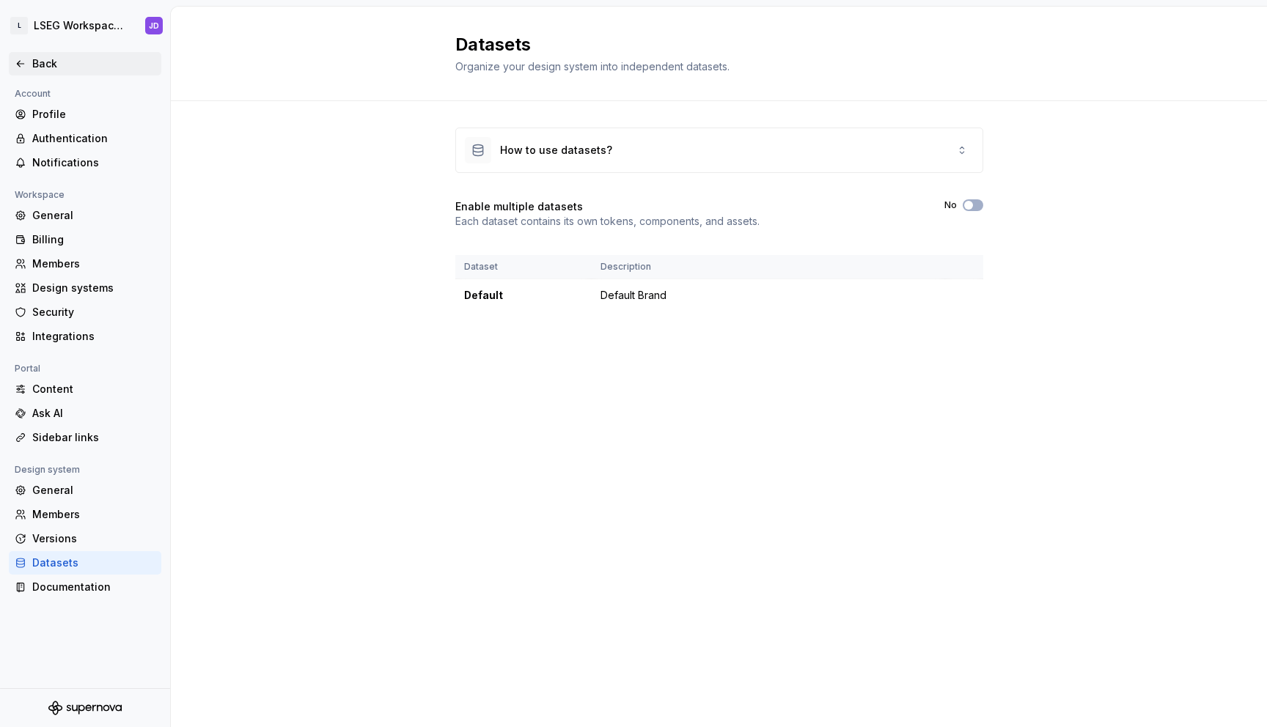
click at [20, 61] on icon at bounding box center [21, 64] width 12 height 12
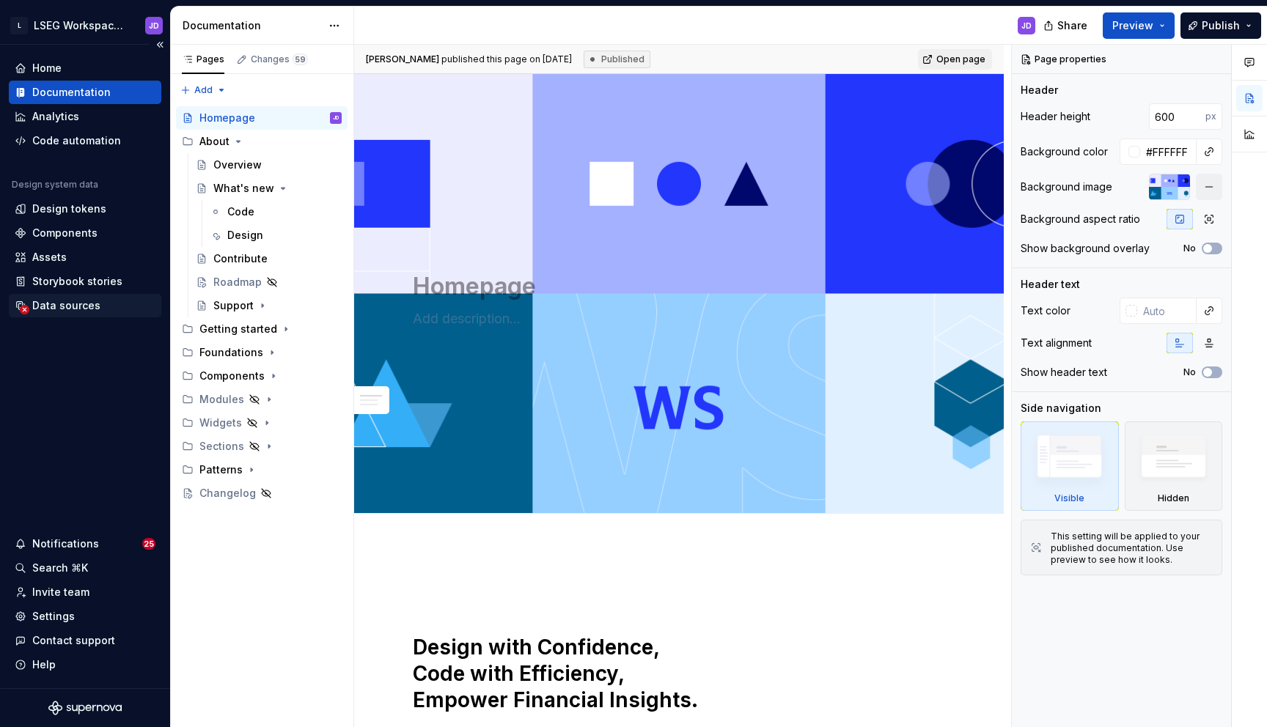
click at [75, 307] on div "Data sources" at bounding box center [66, 305] width 68 height 15
type textarea "*"
